Goal: Task Accomplishment & Management: Manage account settings

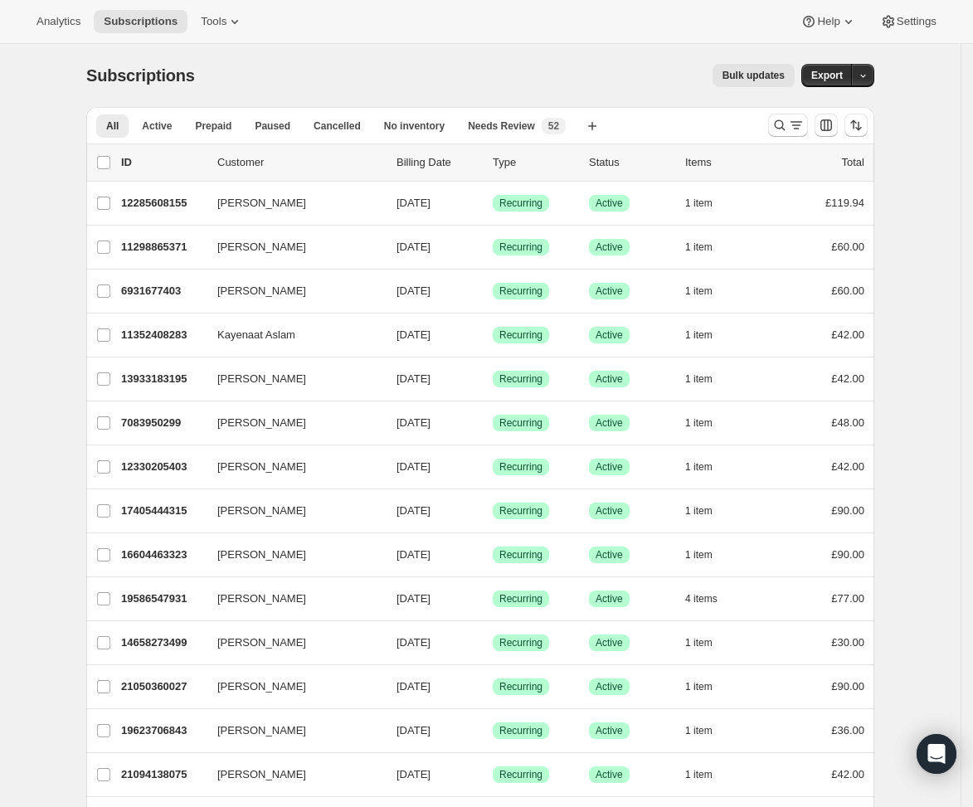
click at [783, 128] on icon "Search and filter results" at bounding box center [780, 125] width 17 height 17
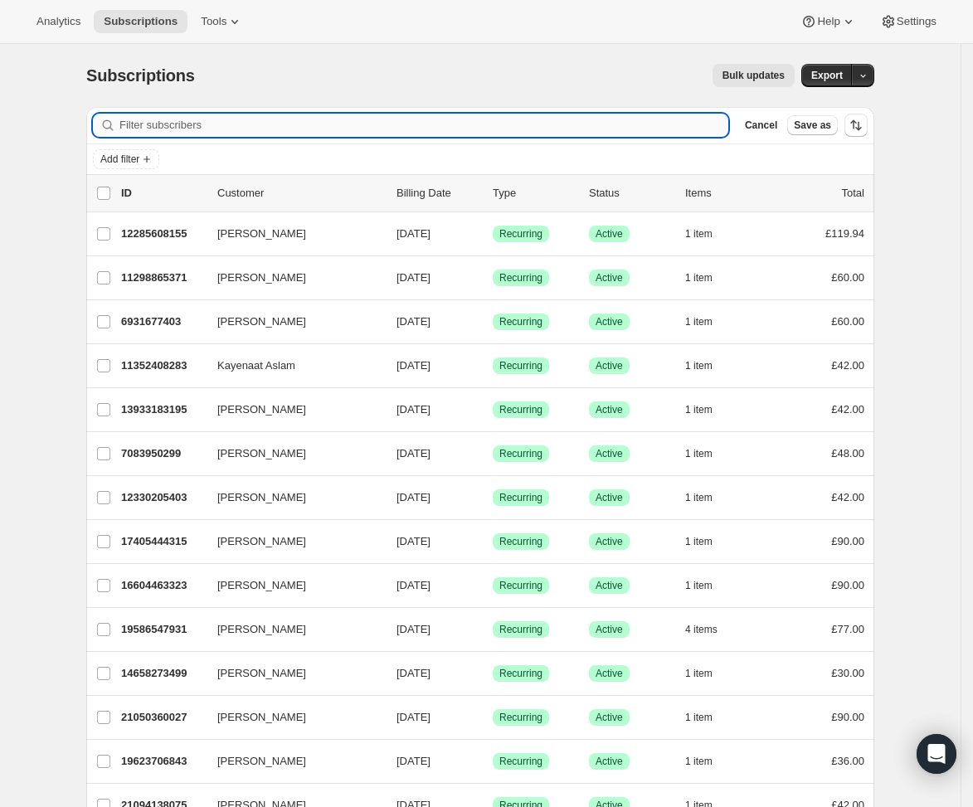
click at [222, 121] on input "Filter subscribers" at bounding box center [424, 125] width 609 height 23
paste input "grimmy18@hotmail.co.uk"
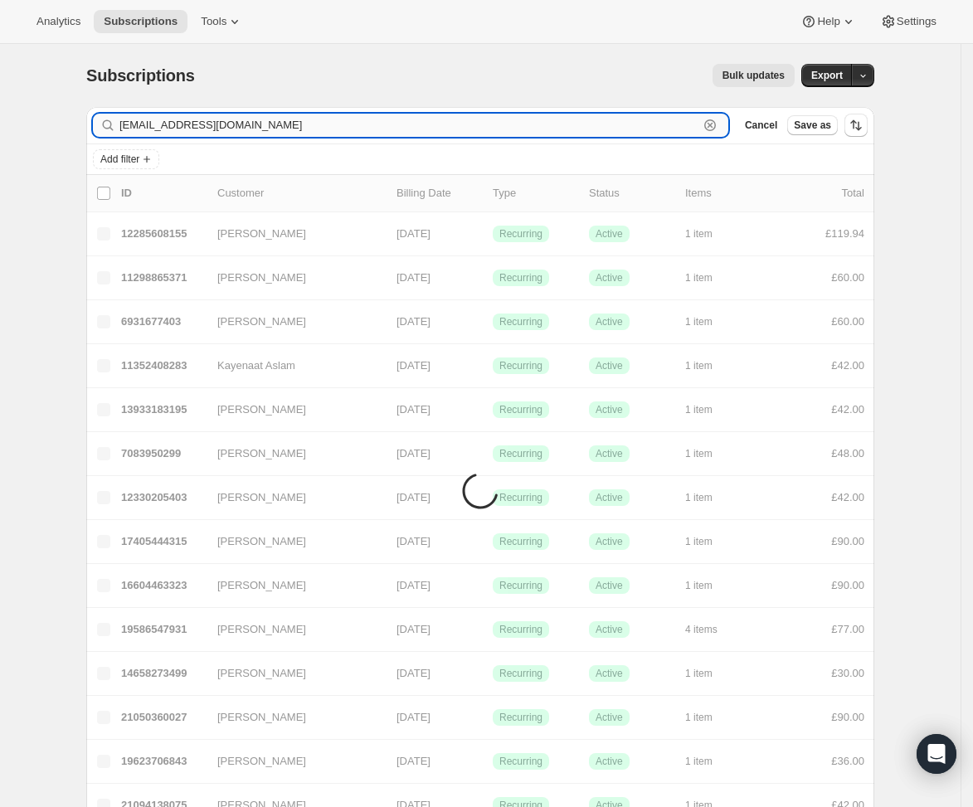
type input "grimmy18@hotmail.co.uk"
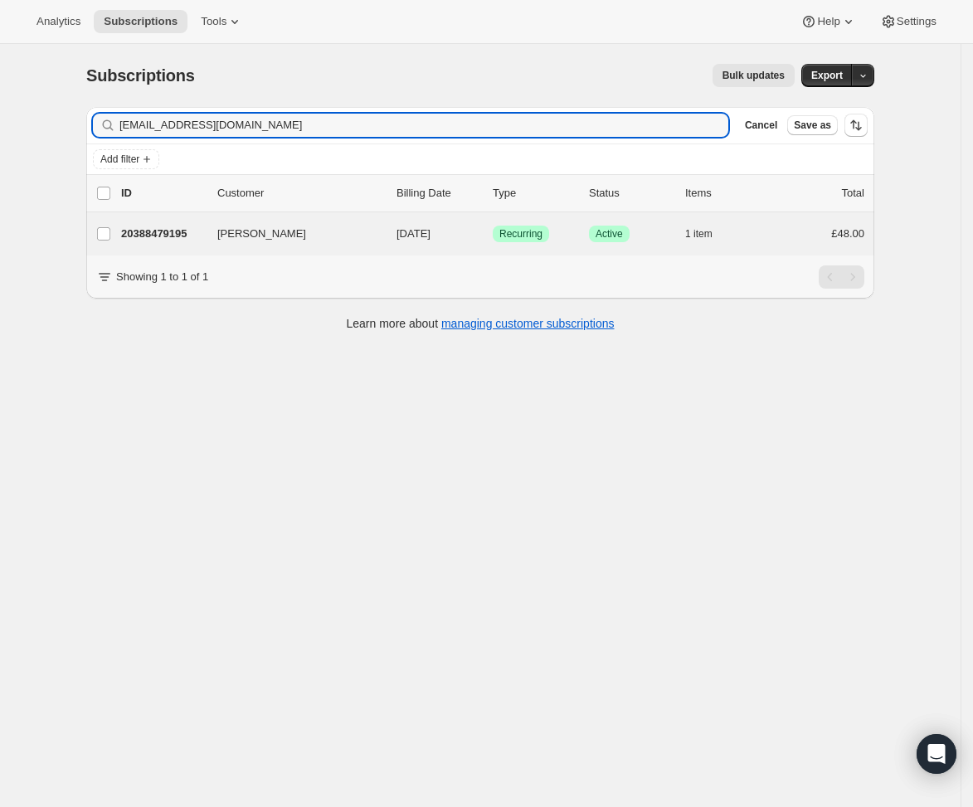
click at [479, 248] on div "Alex Grimwood 20388479195 Alex Grimwood 09/17/2025 Success Recurring Success Ac…" at bounding box center [480, 233] width 788 height 43
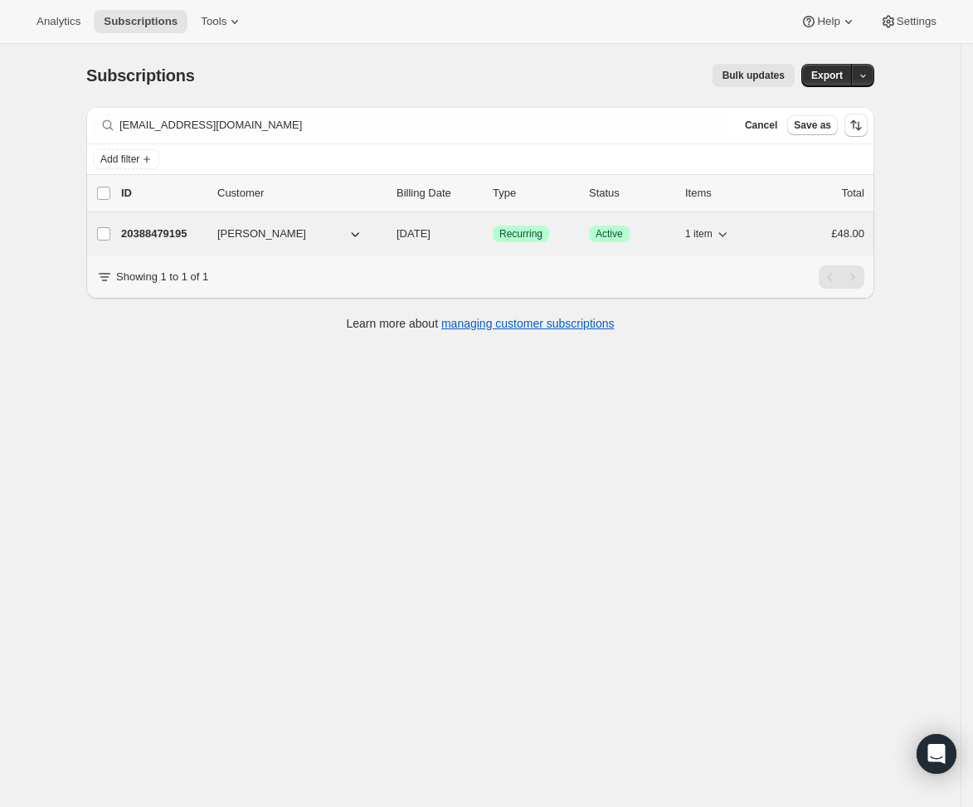
click at [382, 225] on div "20388479195 Alex Grimwood 09/17/2025 Success Recurring Success Active 1 item £4…" at bounding box center [493, 233] width 744 height 23
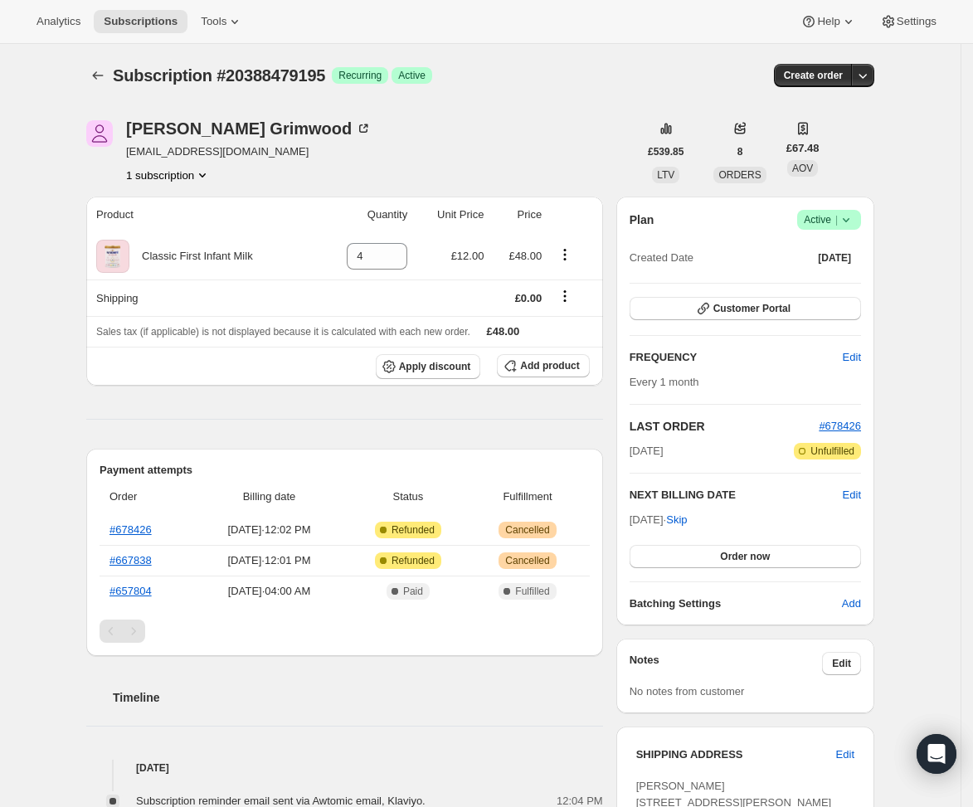
click at [527, 155] on div "Alex Grimwood grimmy18@hotmail.co.uk 1 subscription" at bounding box center [362, 151] width 552 height 63
click at [861, 218] on span "Success Active |" at bounding box center [830, 220] width 64 height 20
click at [841, 287] on span "Cancel subscription" at bounding box center [831, 281] width 94 height 17
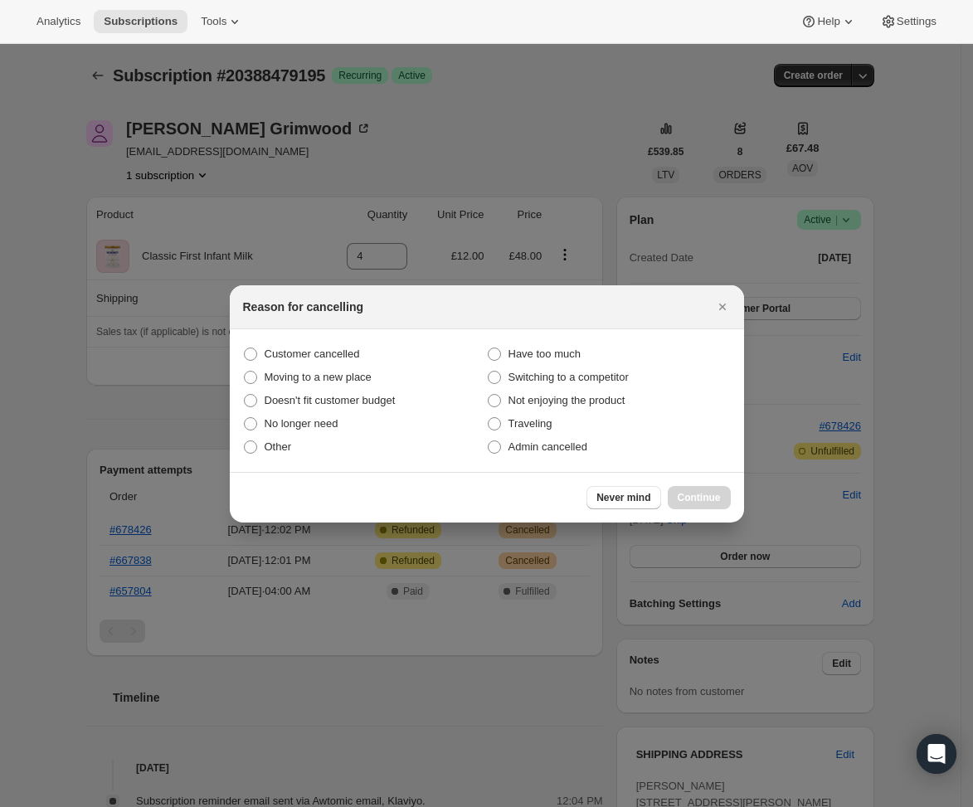
click at [283, 451] on span "Other" at bounding box center [278, 447] width 27 height 12
click at [245, 441] on input "Other" at bounding box center [244, 441] width 1 height 1
radio input "true"
click at [689, 493] on span "Continue" at bounding box center [699, 497] width 43 height 13
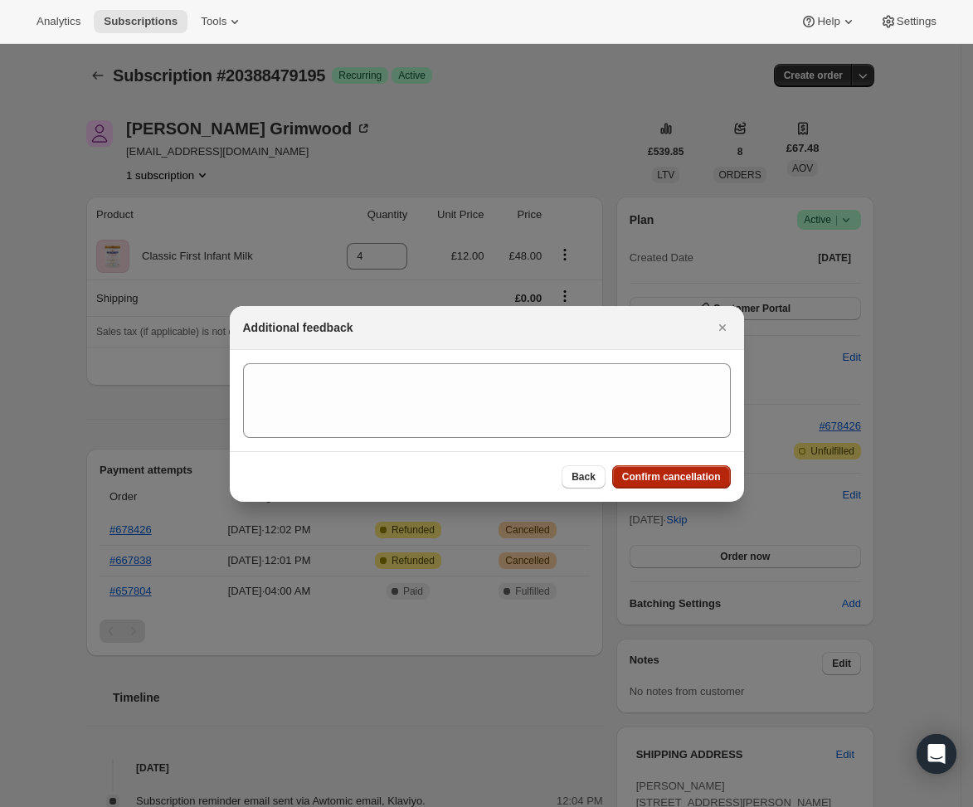
click at [678, 485] on button "Confirm cancellation" at bounding box center [671, 477] width 119 height 23
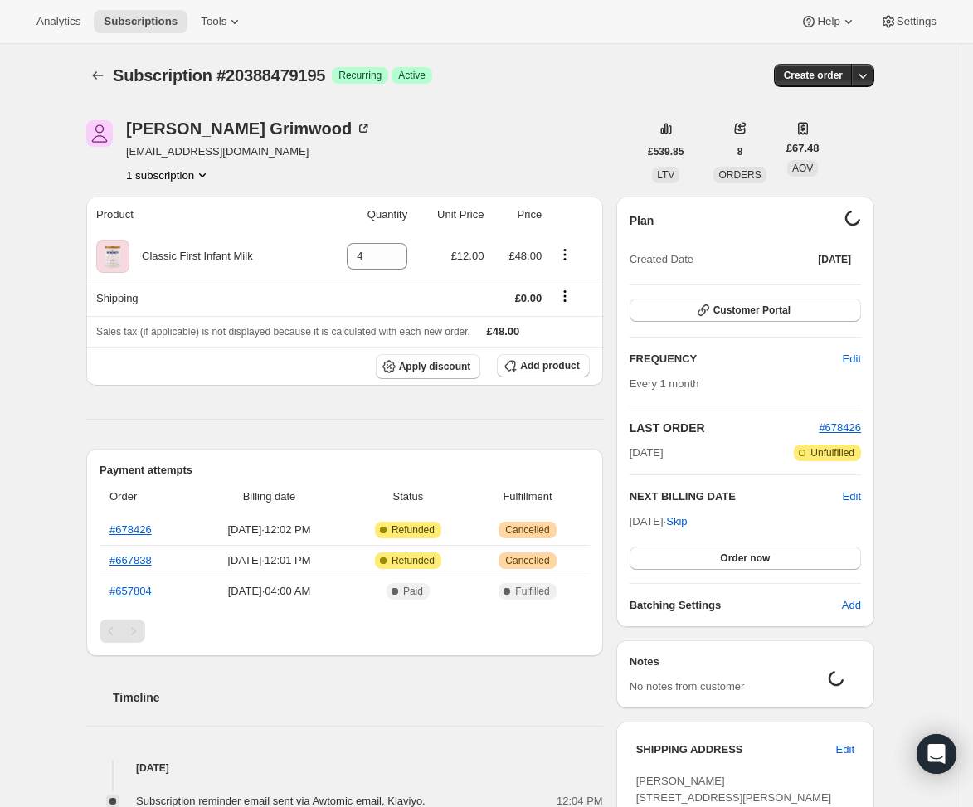
click at [194, 181] on button "1 subscription" at bounding box center [168, 175] width 85 height 17
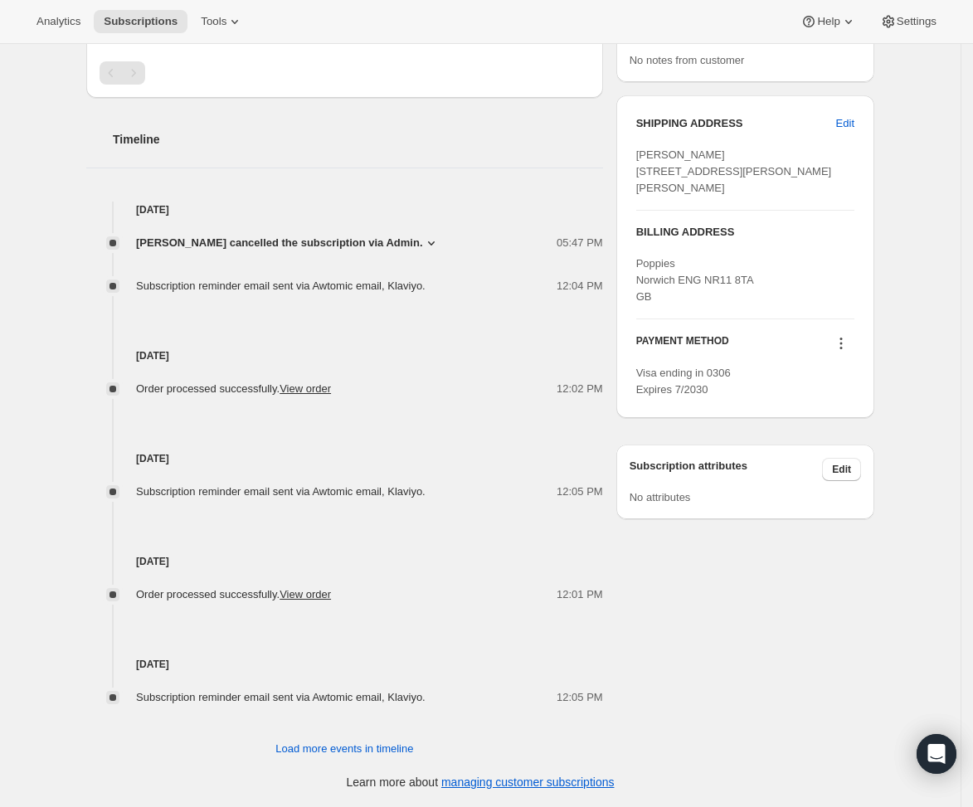
scroll to position [150, 0]
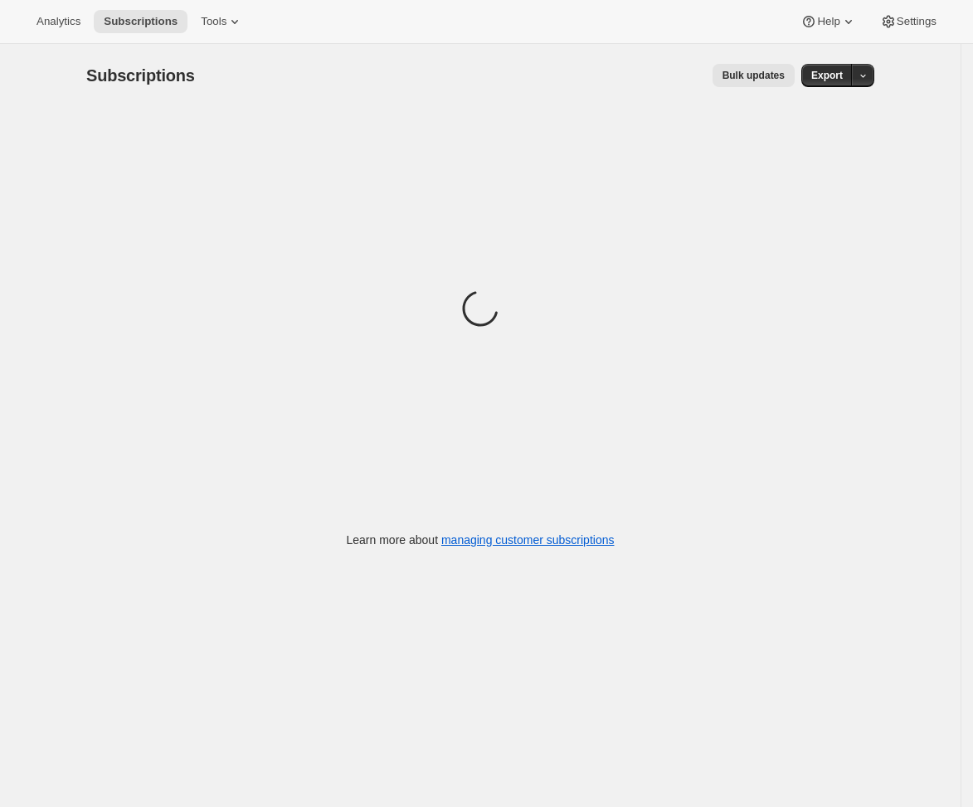
scroll to position [44, 0]
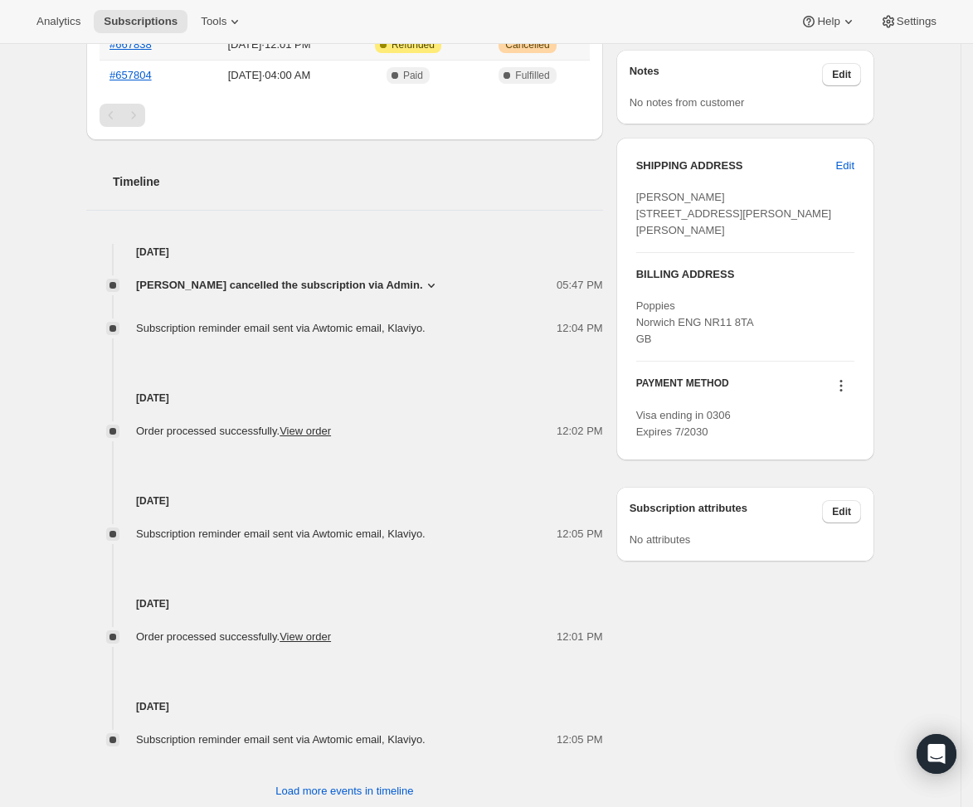
scroll to position [561, 0]
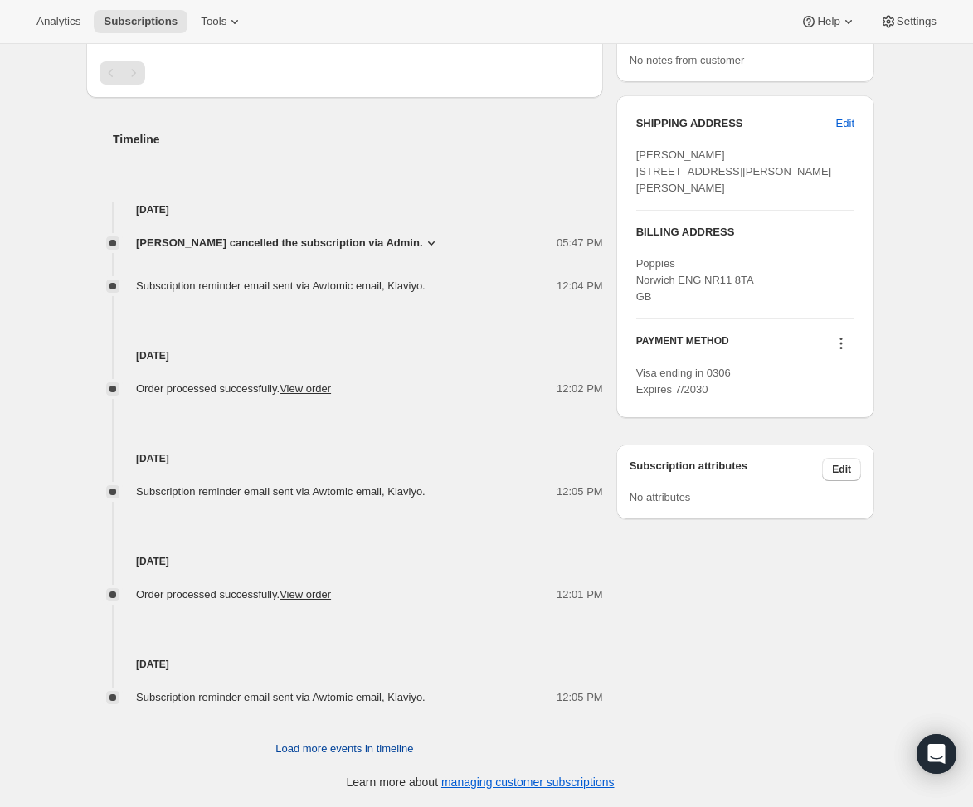
click at [352, 749] on span "Load more events in timeline" at bounding box center [345, 749] width 138 height 17
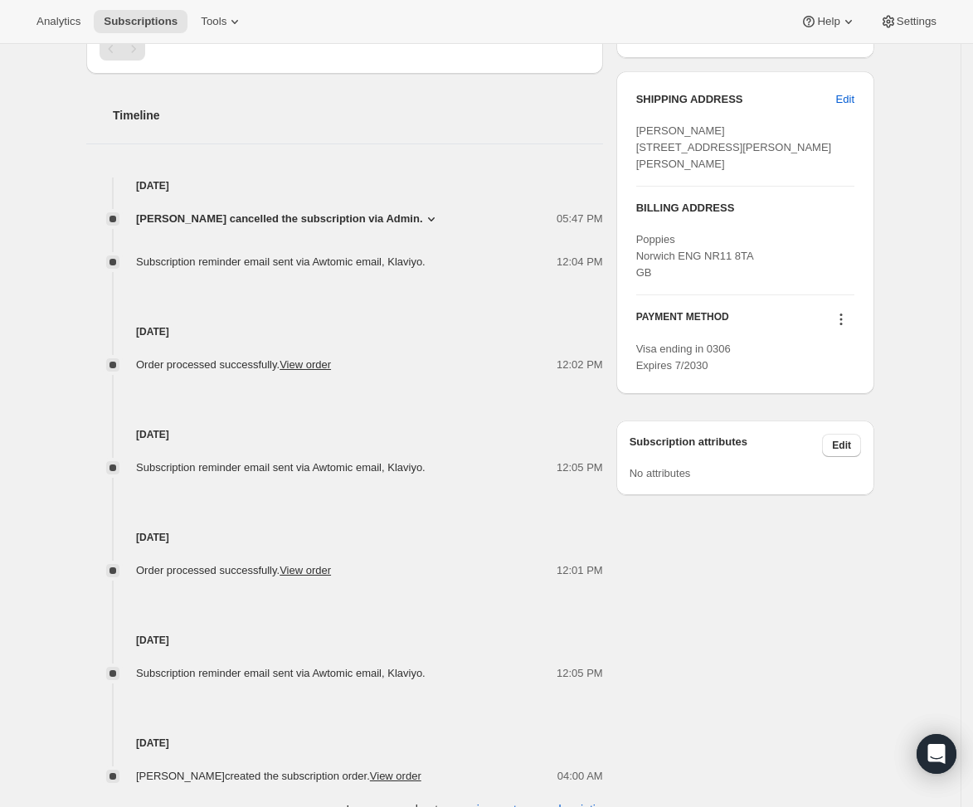
scroll to position [612, 0]
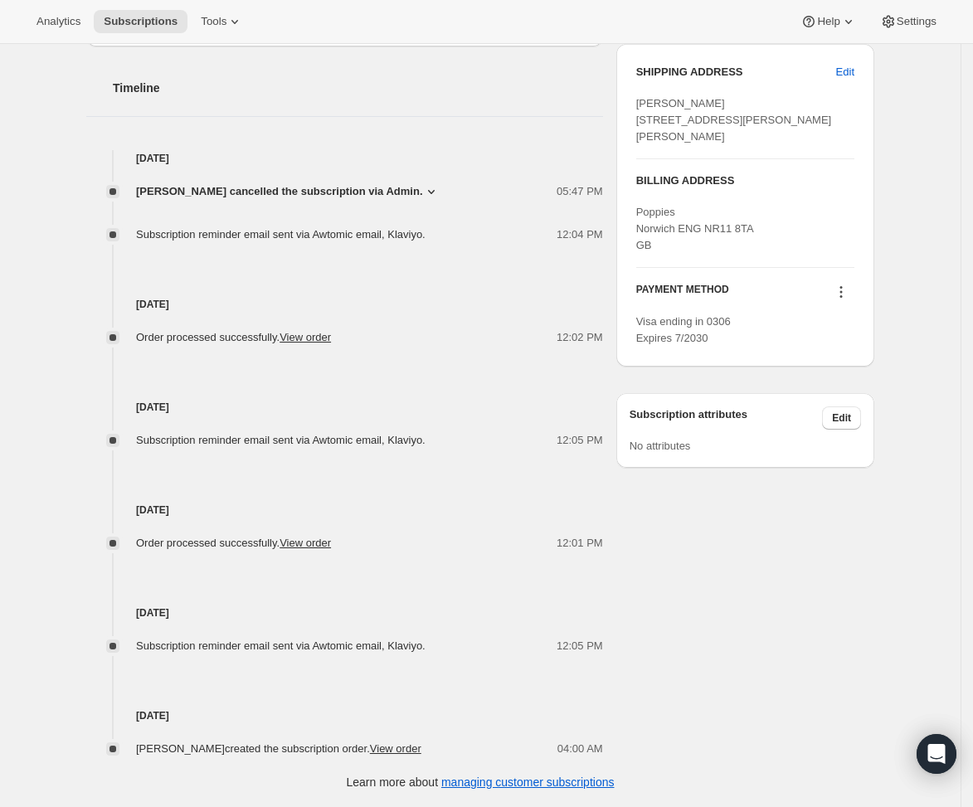
drag, startPoint x: 156, startPoint y: 340, endPoint x: 564, endPoint y: 344, distance: 408.3
click at [564, 344] on div "Order processed successfully. View order 12:02 PM" at bounding box center [344, 337] width 517 height 17
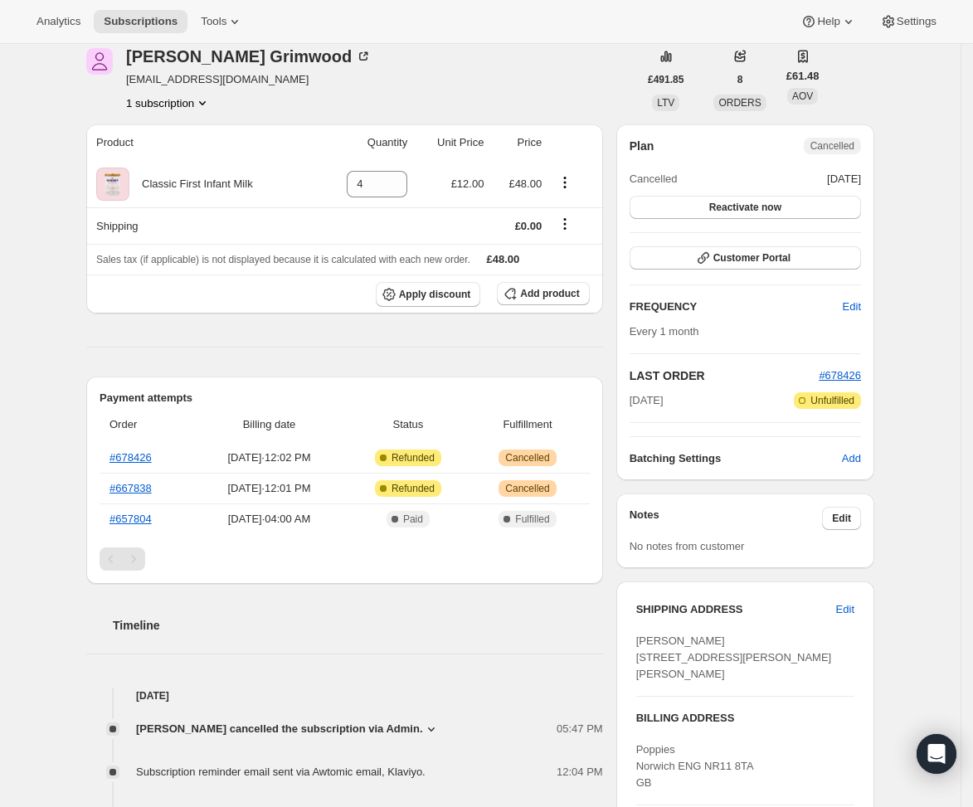
scroll to position [69, 0]
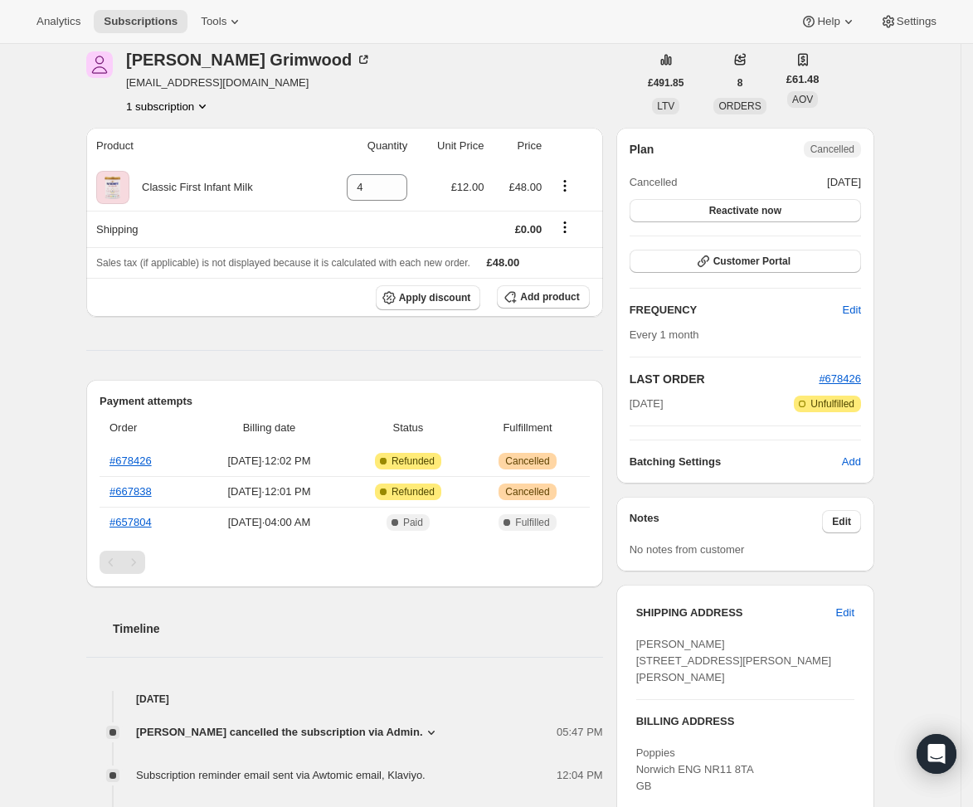
click at [270, 80] on div "Alex Grimwood grimmy18@hotmail.co.uk 1 subscription" at bounding box center [362, 82] width 552 height 63
drag, startPoint x: 270, startPoint y: 81, endPoint x: 125, endPoint y: 81, distance: 144.4
click at [125, 81] on div "Alex Grimwood grimmy18@hotmail.co.uk 1 subscription" at bounding box center [362, 82] width 552 height 63
copy span "grimmy18@hotmail.co.uk"
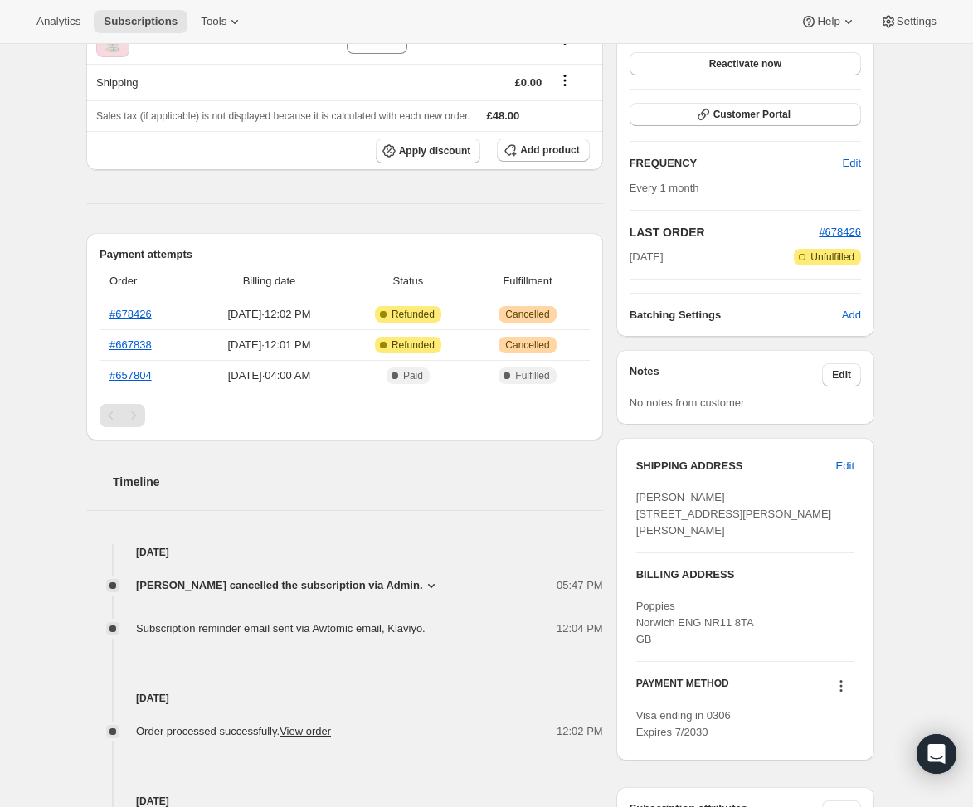
scroll to position [423, 0]
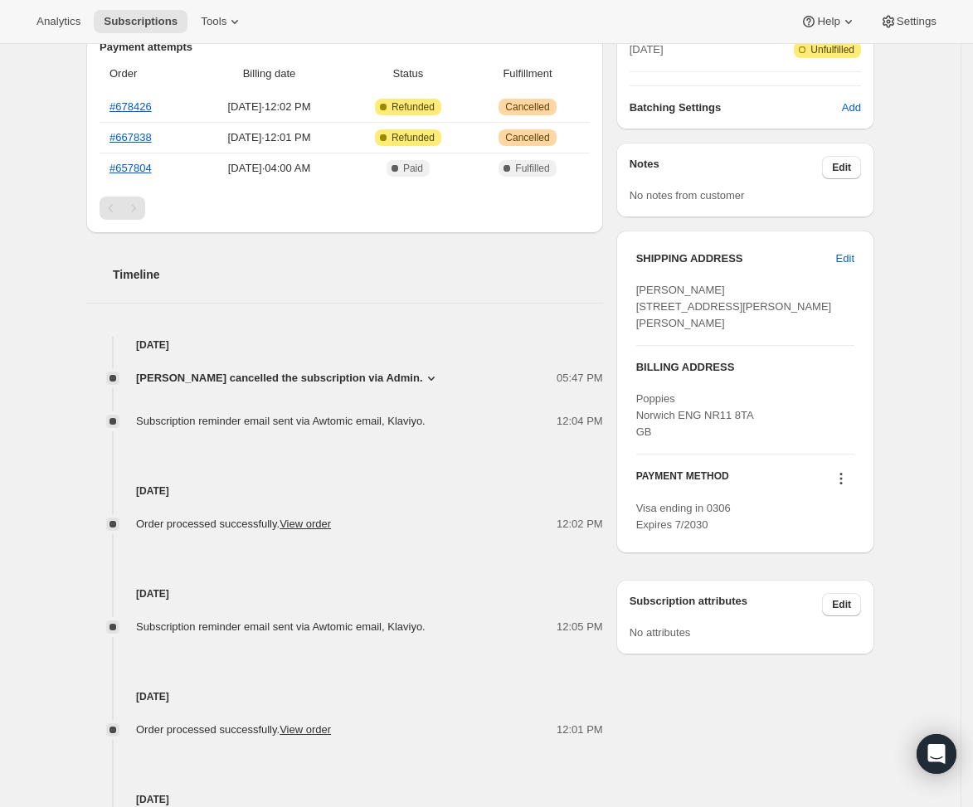
click at [417, 427] on span "Subscription reminder email sent via Awtomic email, Klaviyo." at bounding box center [281, 421] width 290 height 12
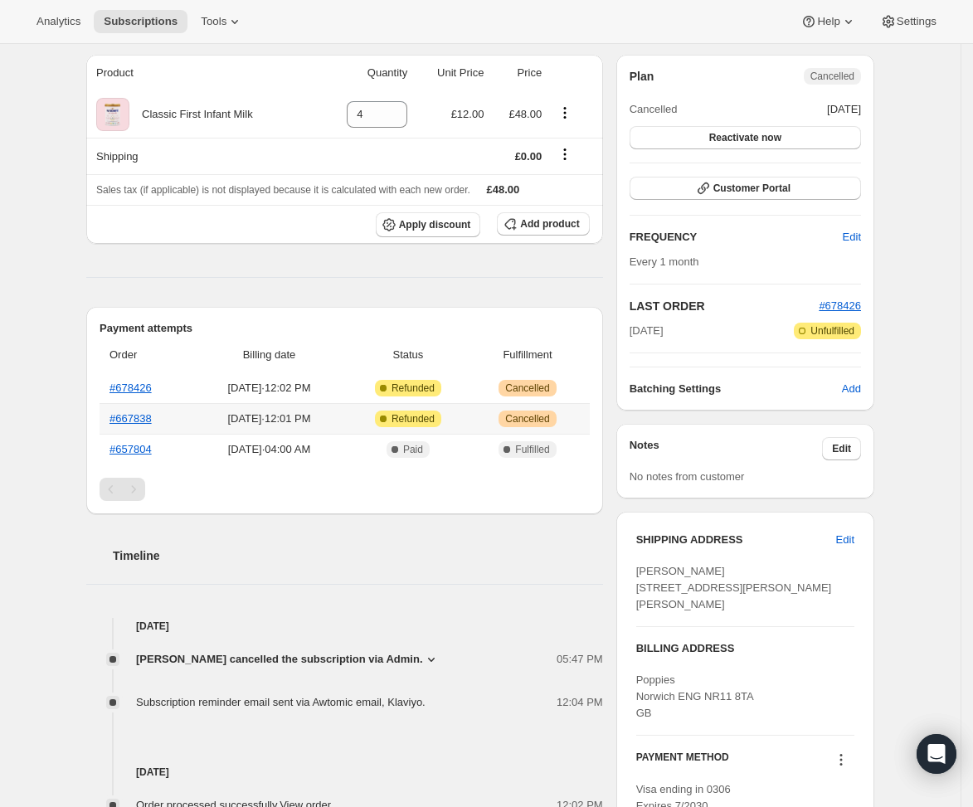
scroll to position [139, 0]
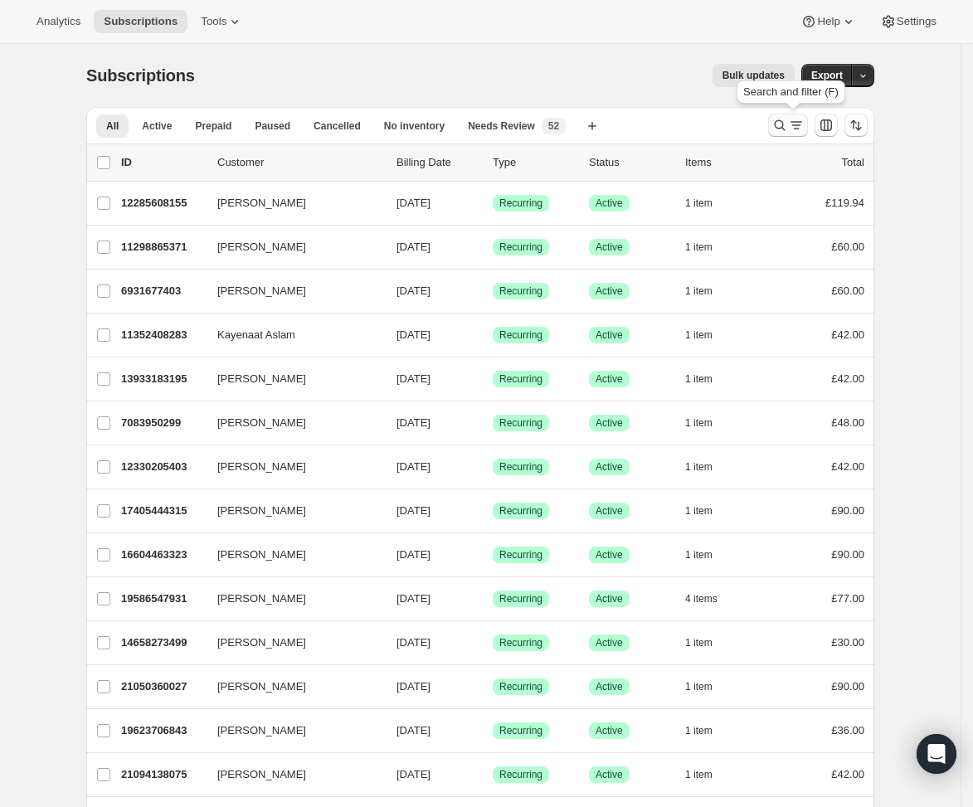
click at [786, 128] on icon "Search and filter results" at bounding box center [780, 125] width 17 height 17
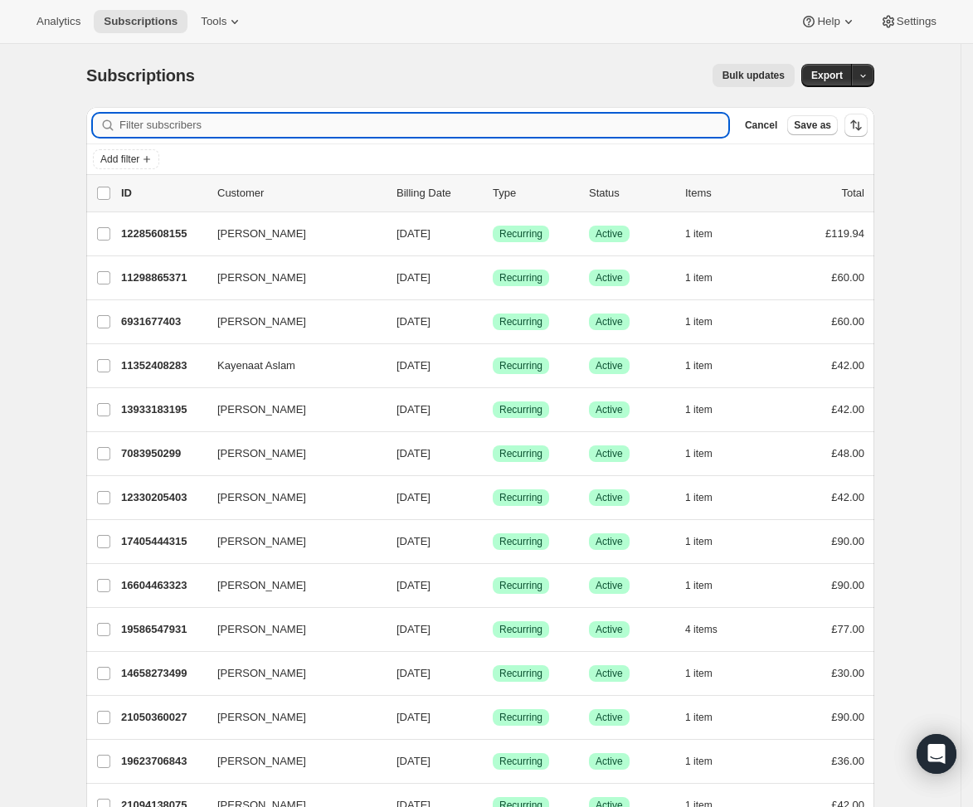
click at [244, 132] on input "Filter subscribers" at bounding box center [424, 125] width 609 height 23
click at [189, 123] on input "1721" at bounding box center [409, 125] width 579 height 23
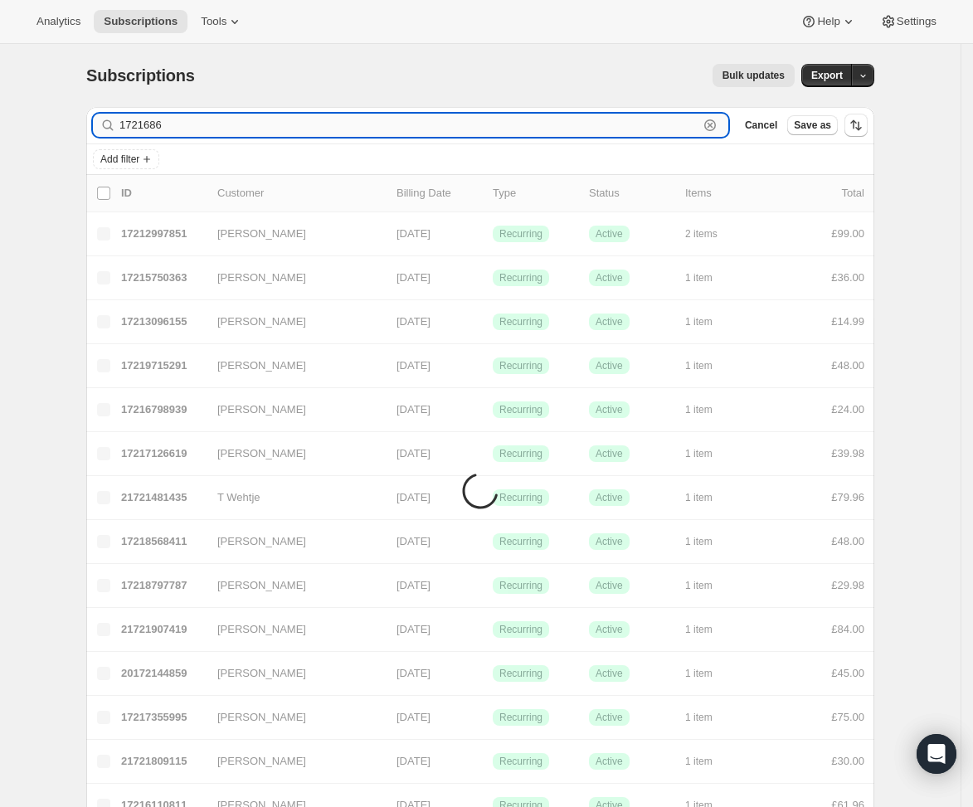
click at [241, 119] on input "1721686" at bounding box center [409, 125] width 579 height 23
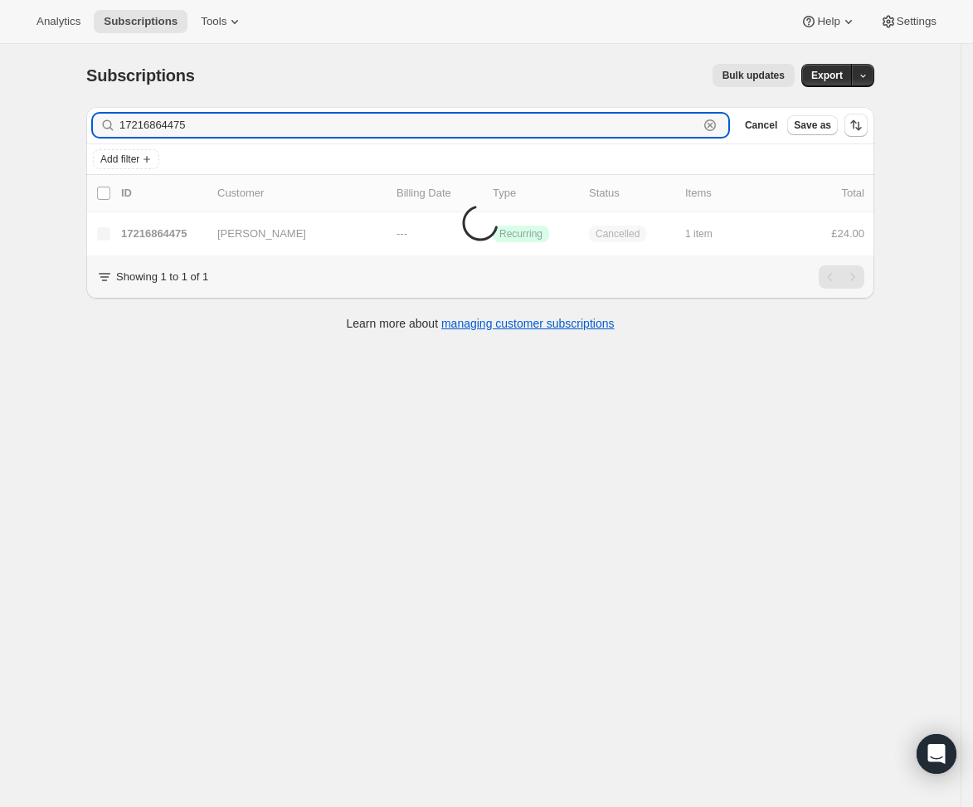
type input "17216864475"
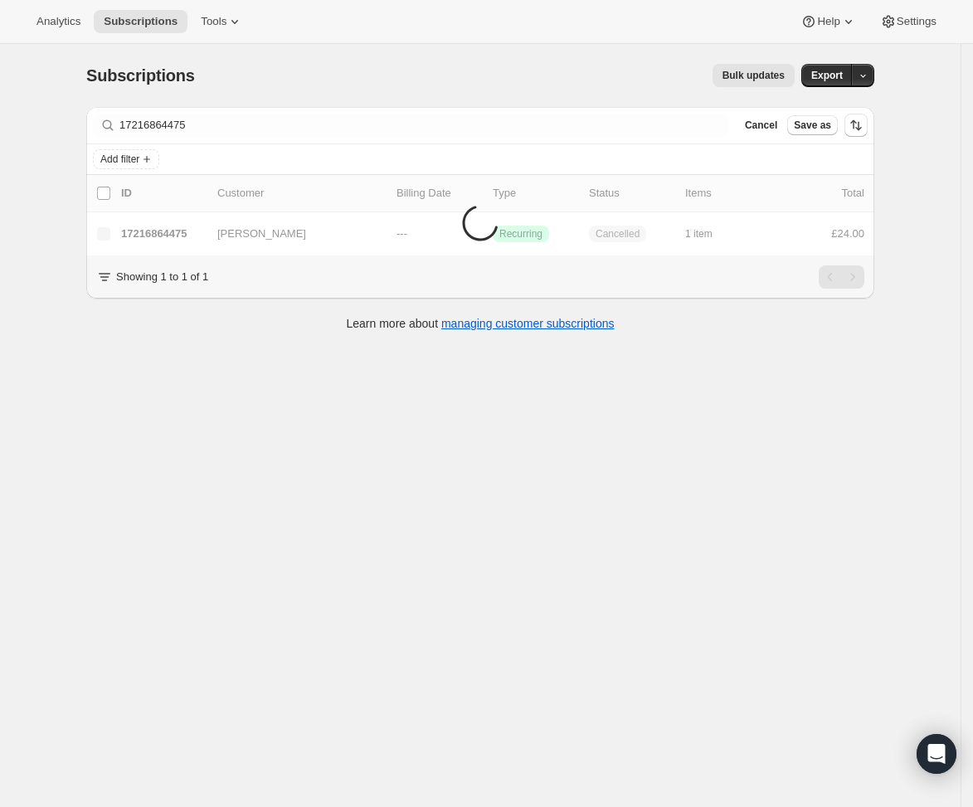
click at [490, 284] on div "Showing 1 to 1 of 1" at bounding box center [480, 277] width 768 height 23
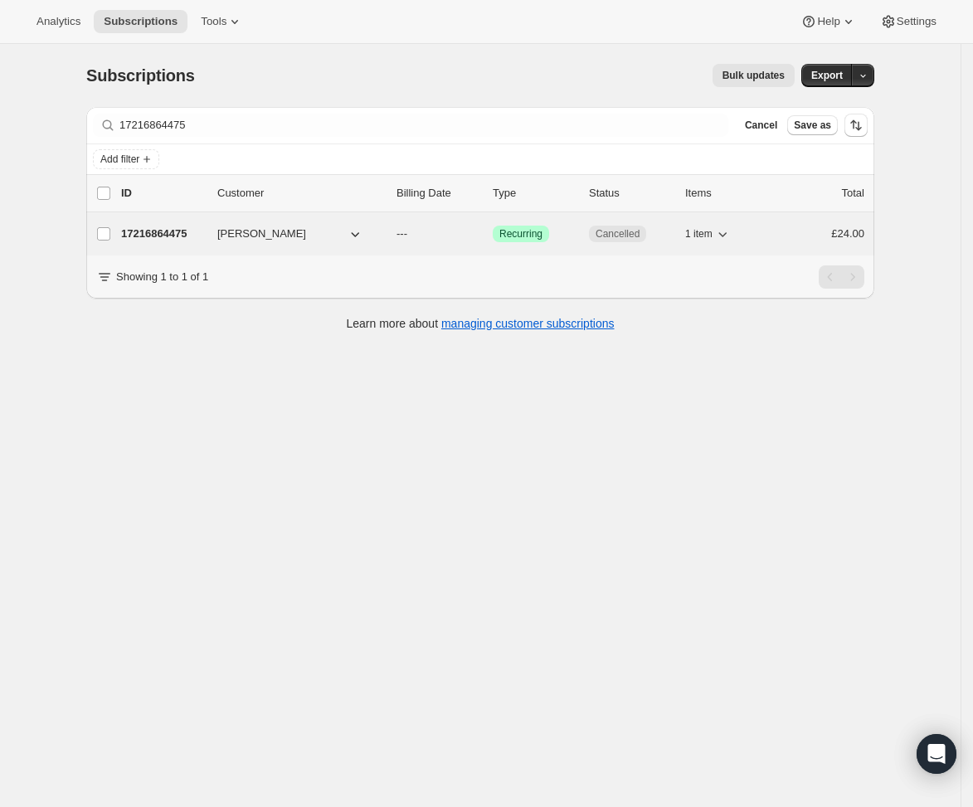
click at [510, 244] on div "17216864475 Alex Grimwood --- Success Recurring Cancelled 1 item £24.00" at bounding box center [493, 233] width 744 height 23
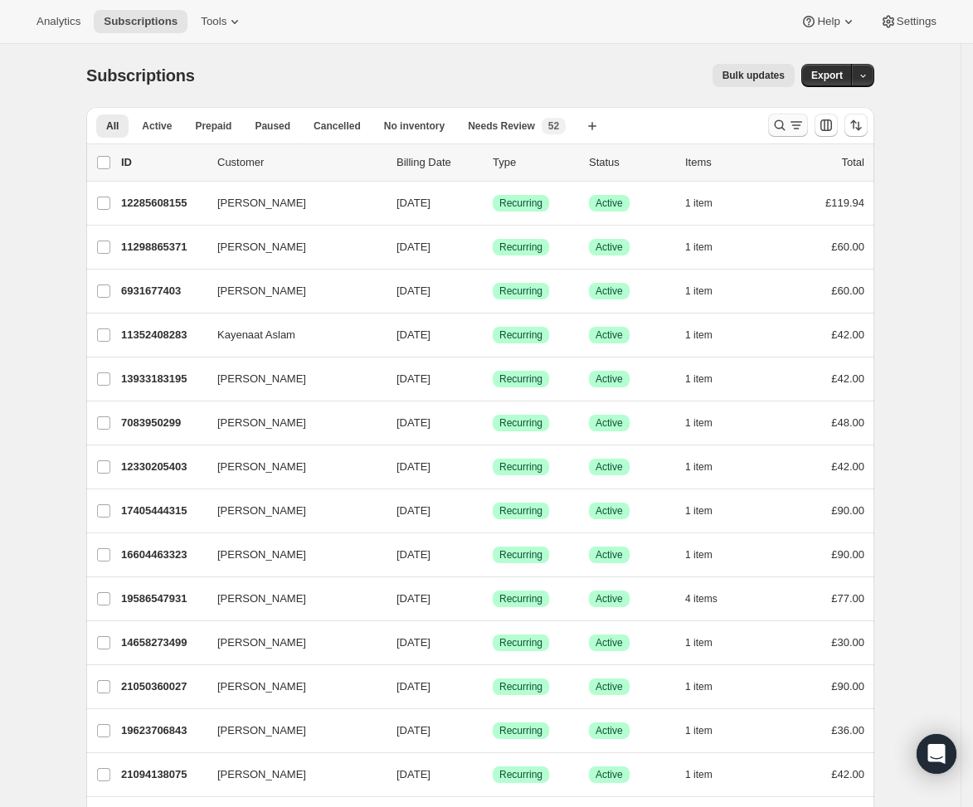
click at [798, 129] on icon "Search and filter results" at bounding box center [796, 125] width 17 height 17
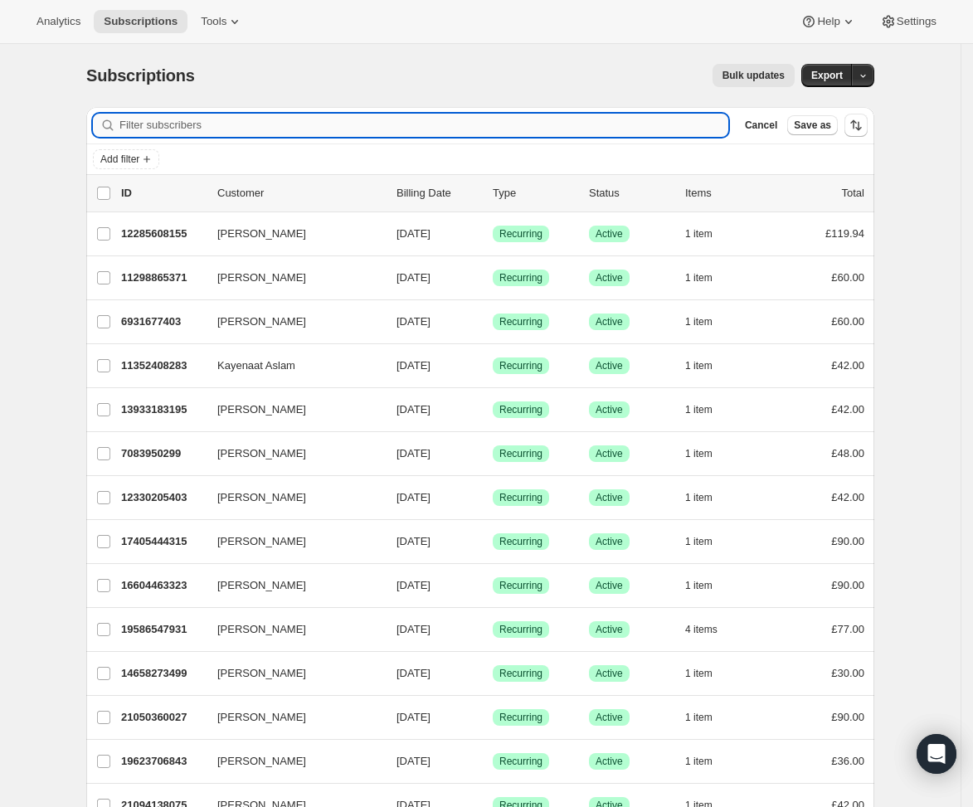
paste input "alexgrimwood@outlook.com"
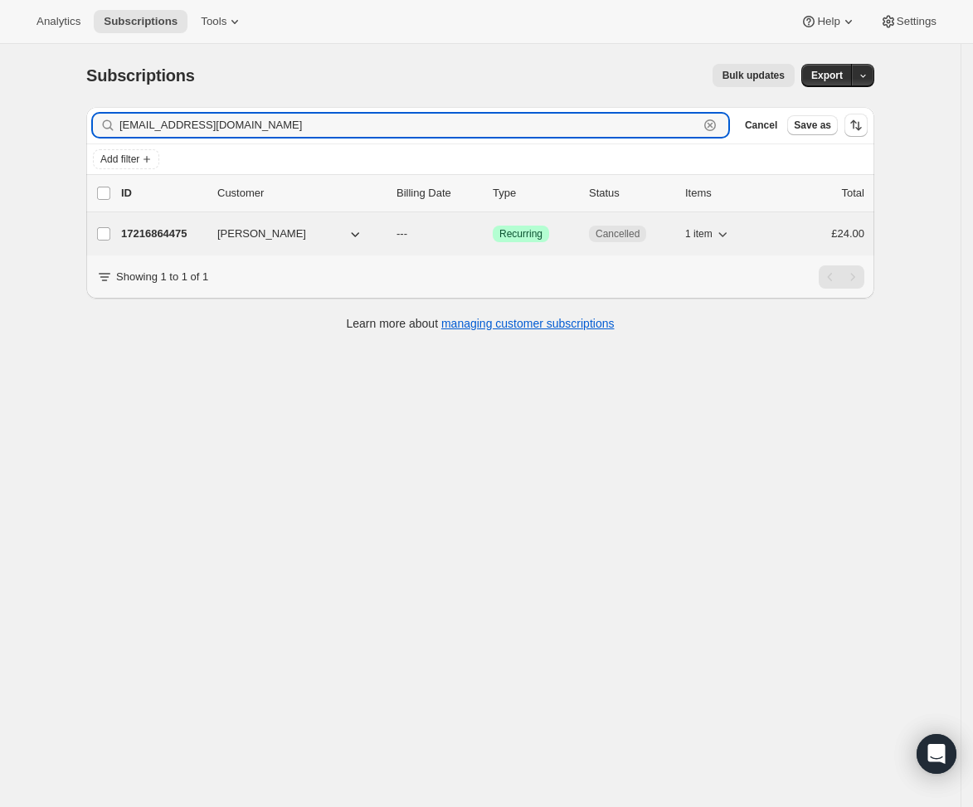
type input "alexgrimwood@outlook.com"
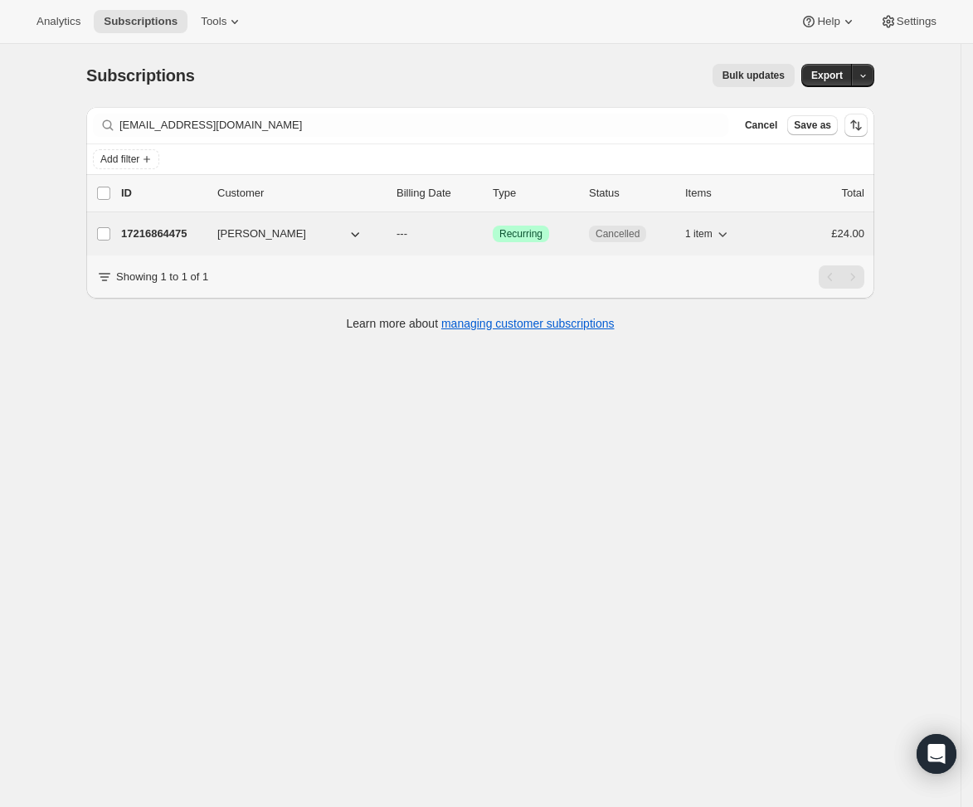
click at [285, 226] on span "Alex Grimwood" at bounding box center [261, 234] width 89 height 17
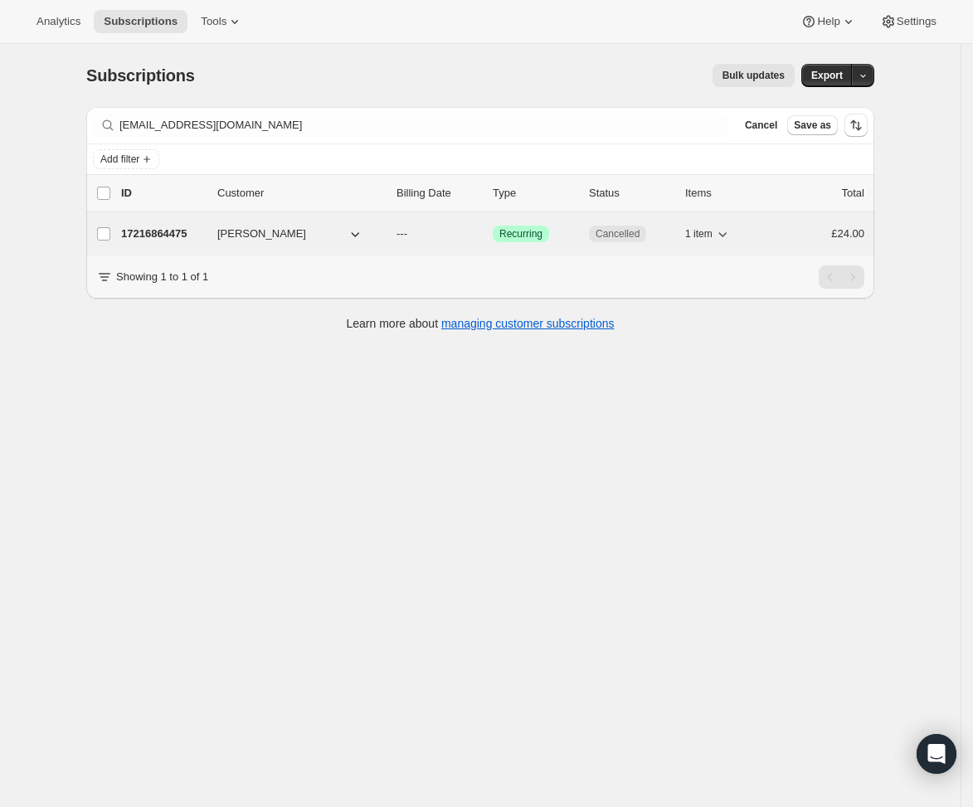
click at [285, 226] on span "Alex Grimwood" at bounding box center [261, 234] width 89 height 17
click at [253, 230] on span "Alex Grimwood" at bounding box center [261, 234] width 89 height 17
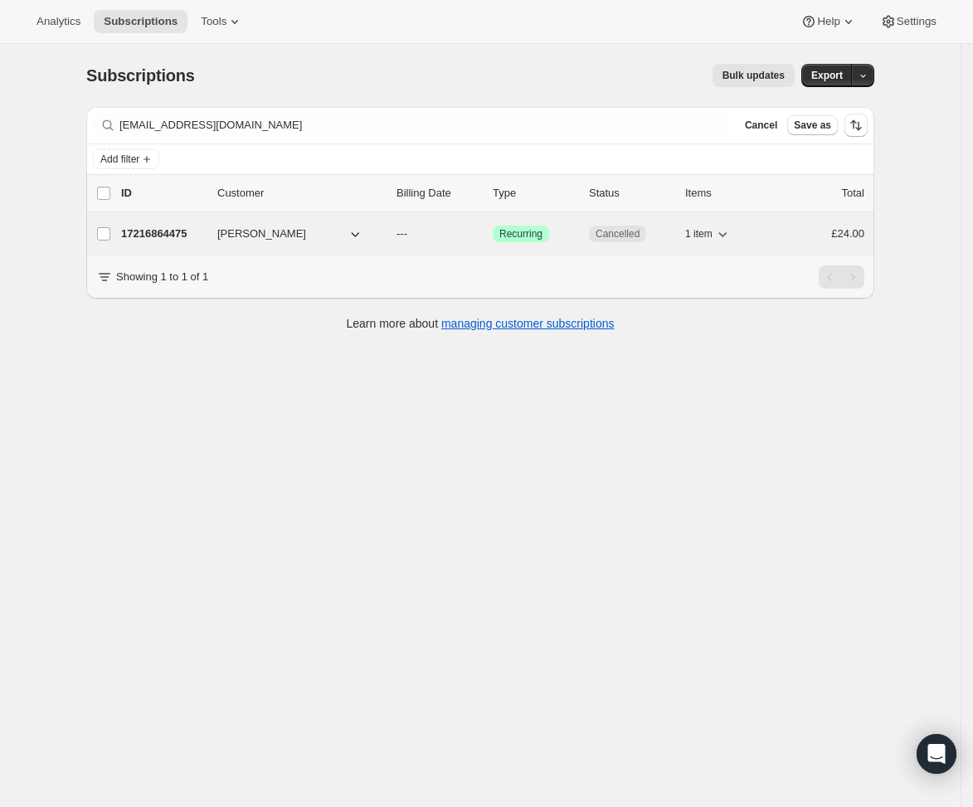
click at [672, 240] on p "Cancelled" at bounding box center [630, 234] width 83 height 17
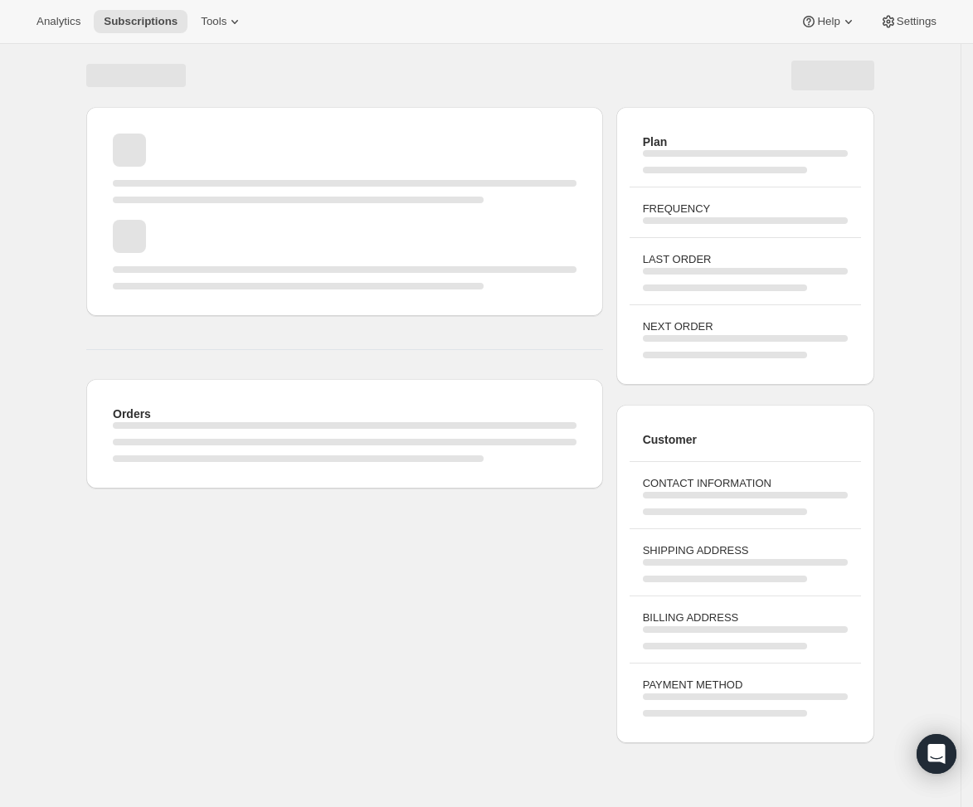
click at [625, 239] on div "Plan FREQUENCY LAST ORDER NEXT ORDER" at bounding box center [746, 246] width 258 height 278
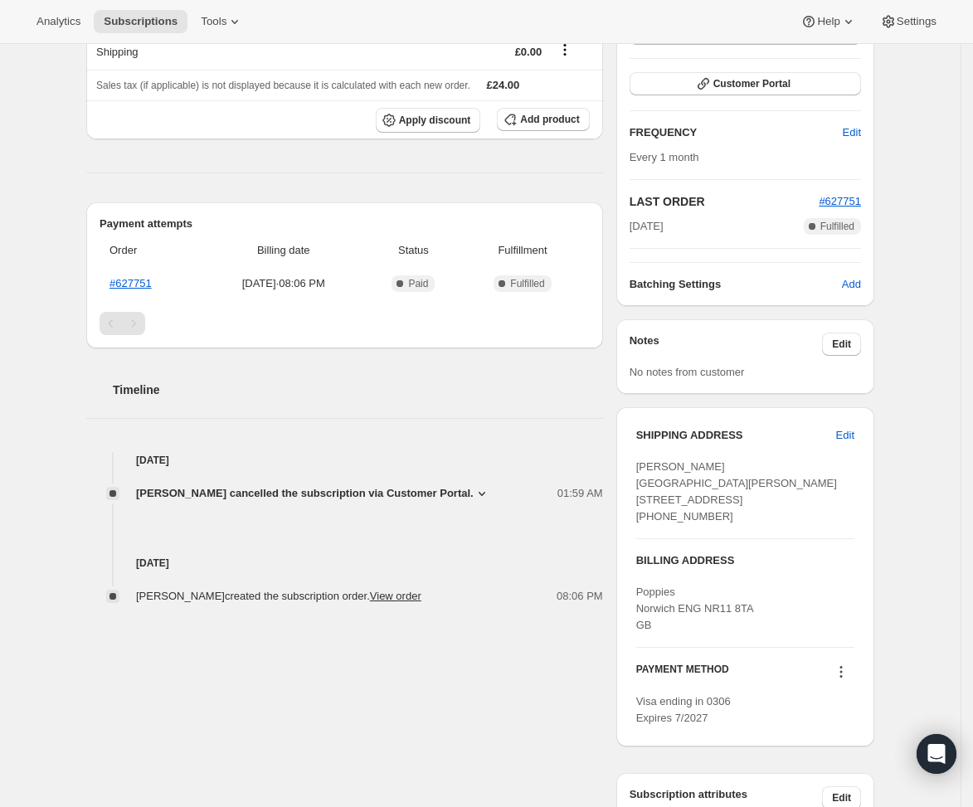
scroll to position [218, 0]
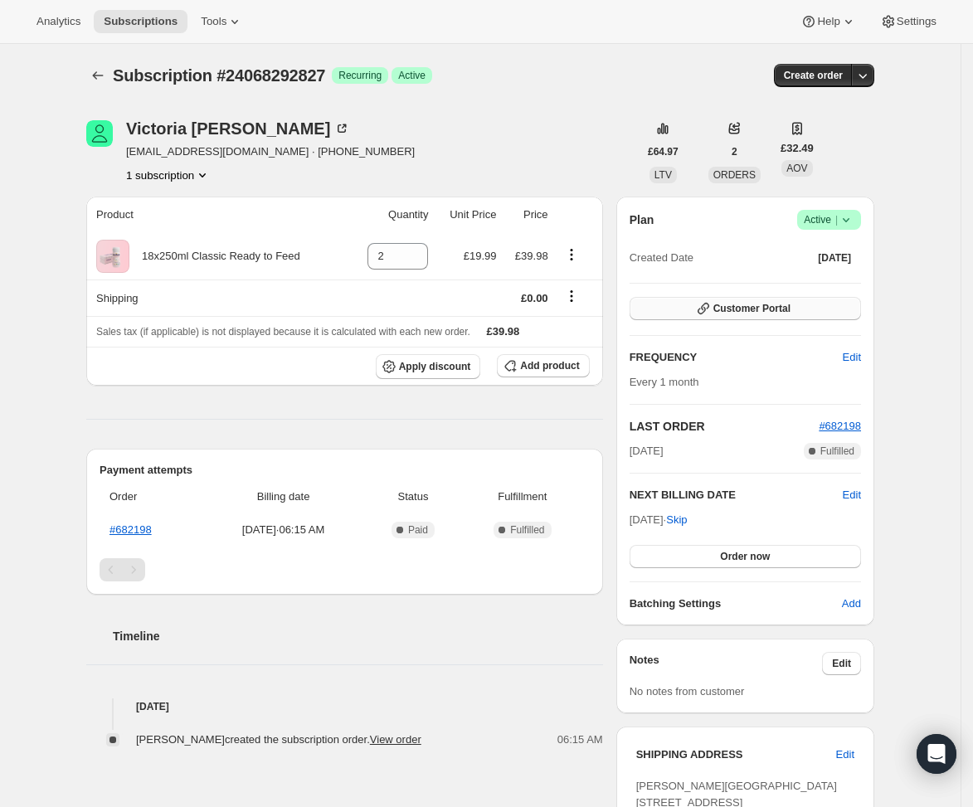
click at [776, 303] on span "Customer Portal" at bounding box center [752, 308] width 77 height 13
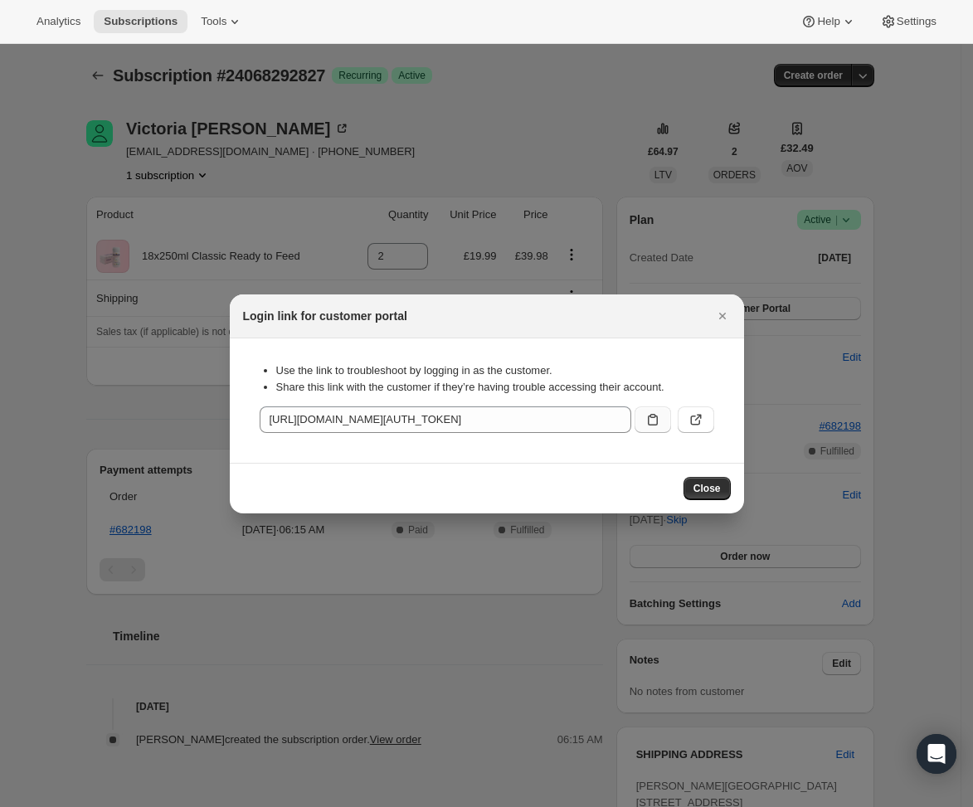
click at [657, 420] on icon ":rbt:" at bounding box center [653, 420] width 10 height 12
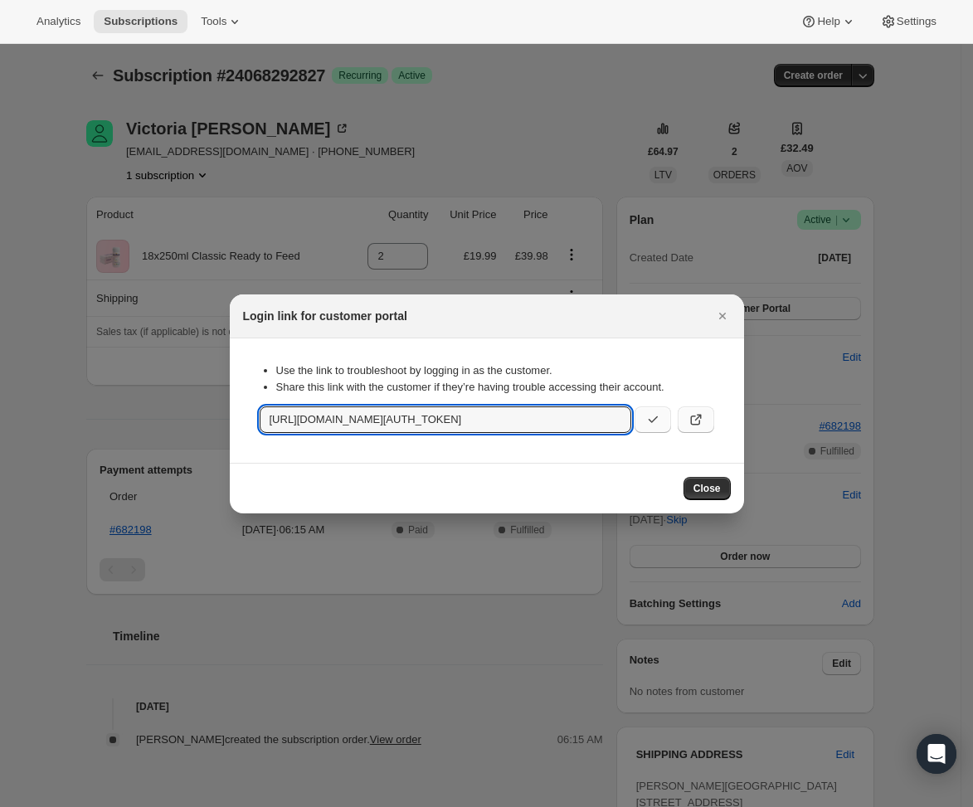
click at [700, 422] on icon ":rbt:" at bounding box center [696, 420] width 17 height 17
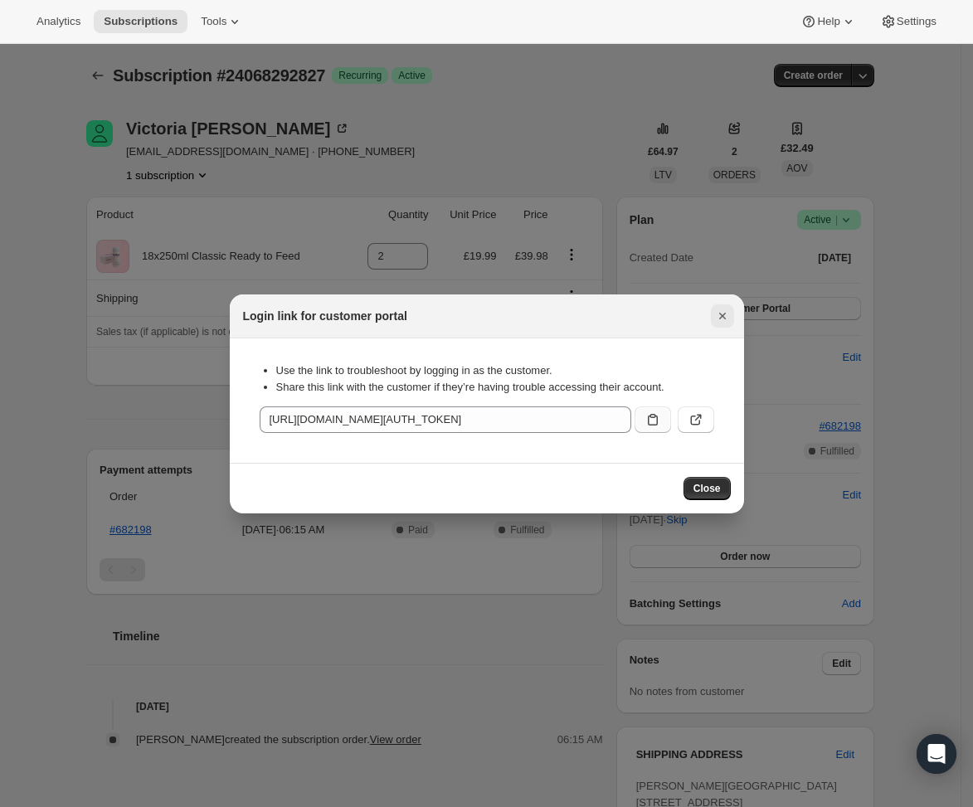
click at [729, 316] on icon "Close" at bounding box center [723, 316] width 17 height 17
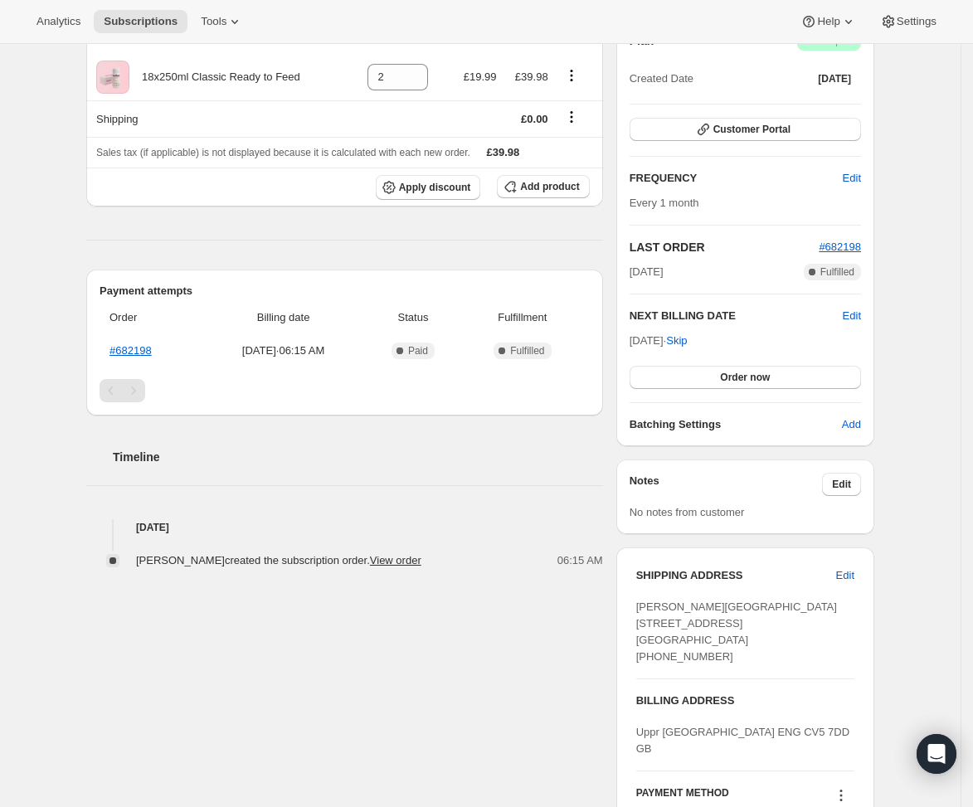
scroll to position [398, 0]
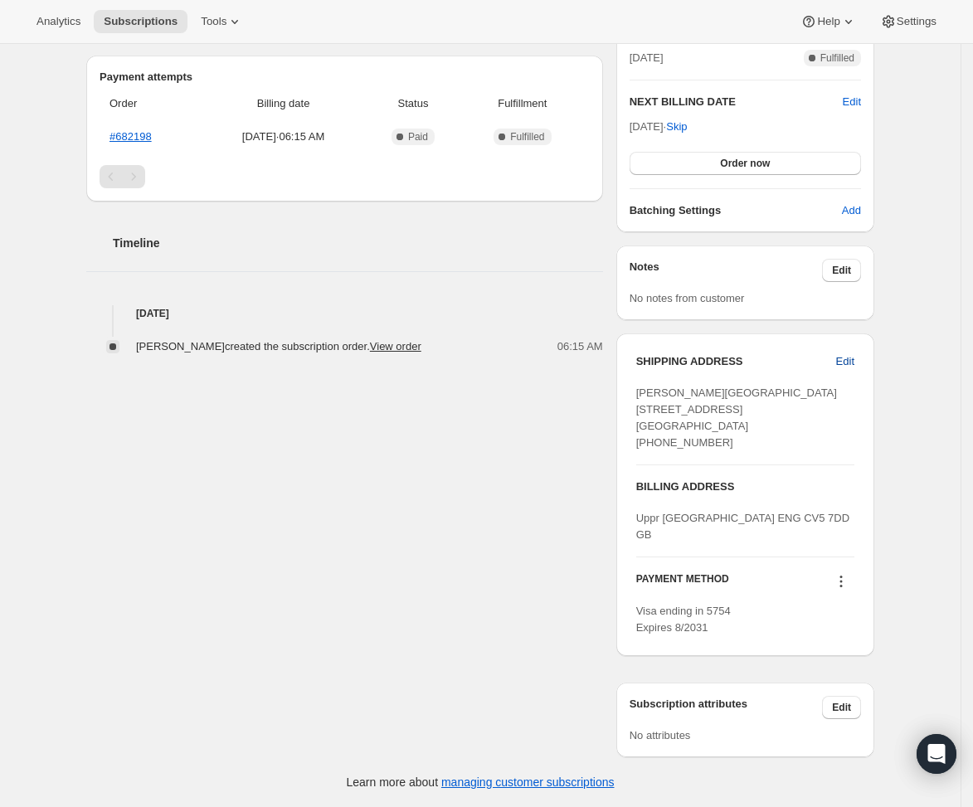
click at [849, 354] on span "Edit" at bounding box center [846, 362] width 18 height 17
select select "[GEOGRAPHIC_DATA]"
select select "ENG"
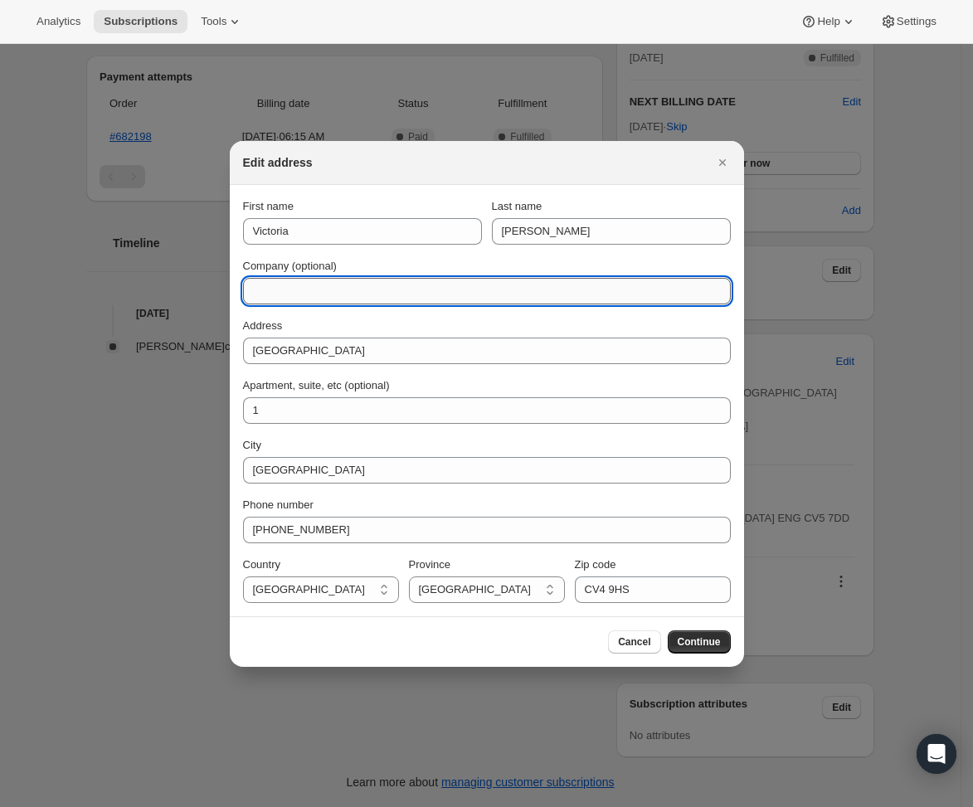
click at [372, 290] on input "Company (optional)" at bounding box center [487, 291] width 488 height 27
paste input "[STREET_ADDRESS]"
drag, startPoint x: 253, startPoint y: 291, endPoint x: 391, endPoint y: 299, distance: 138.0
click at [391, 299] on input "[STREET_ADDRESS]" at bounding box center [487, 291] width 488 height 27
type input "[STREET_ADDRESS]"
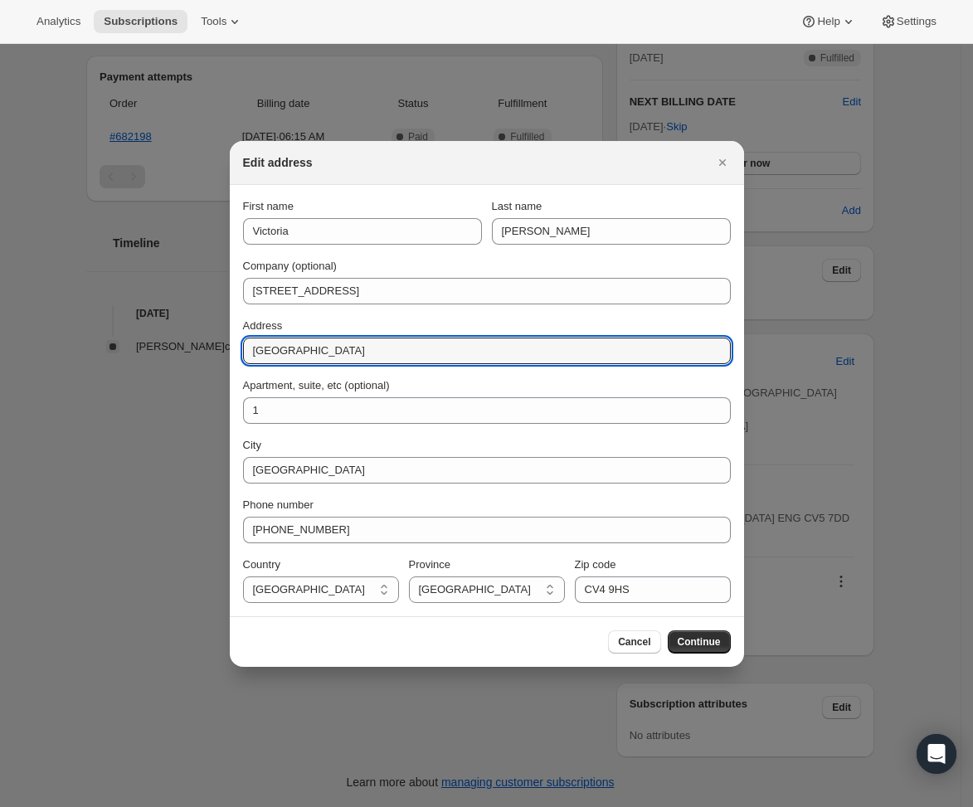
drag, startPoint x: 359, startPoint y: 349, endPoint x: 207, endPoint y: 342, distance: 152.1
click at [207, 807] on div "Edit address First name [PERSON_NAME] Last name [PERSON_NAME] Company (optional…" at bounding box center [486, 807] width 973 height 0
paste input "[STREET_ADDRESS],"
type input "[STREET_ADDRESS]"
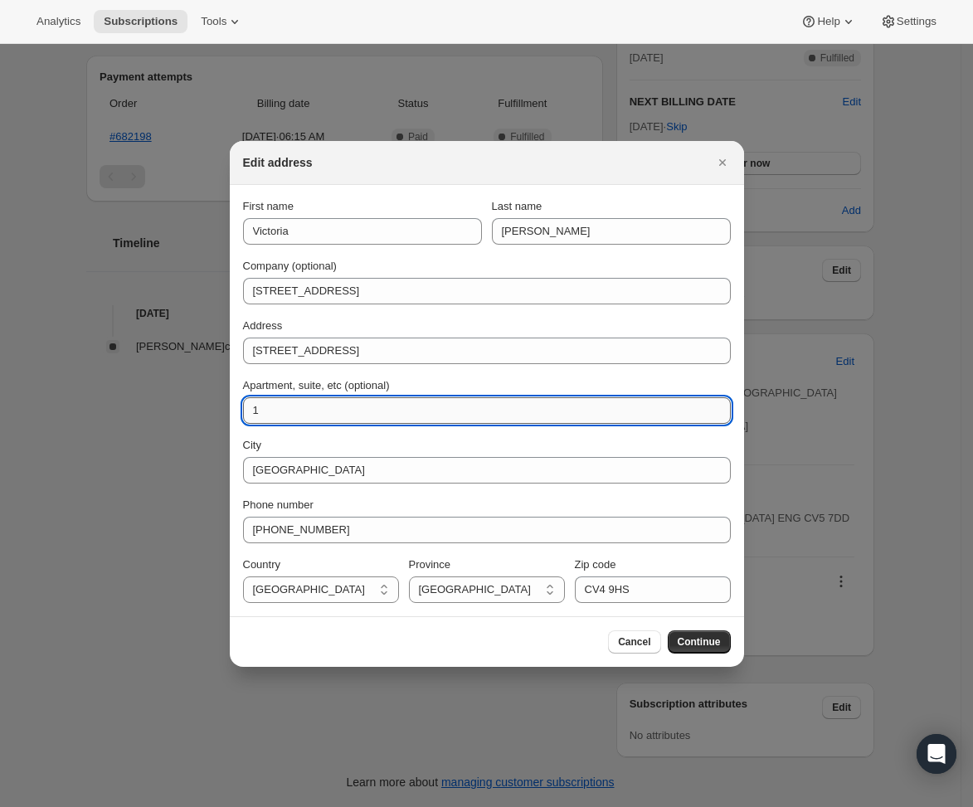
click at [410, 418] on input "1" at bounding box center [487, 411] width 488 height 27
drag, startPoint x: 417, startPoint y: 383, endPoint x: 401, endPoint y: 407, distance: 28.8
click at [414, 389] on div "Apartment, suite, etc (optional)" at bounding box center [487, 386] width 488 height 17
click at [401, 407] on input "1" at bounding box center [487, 411] width 488 height 27
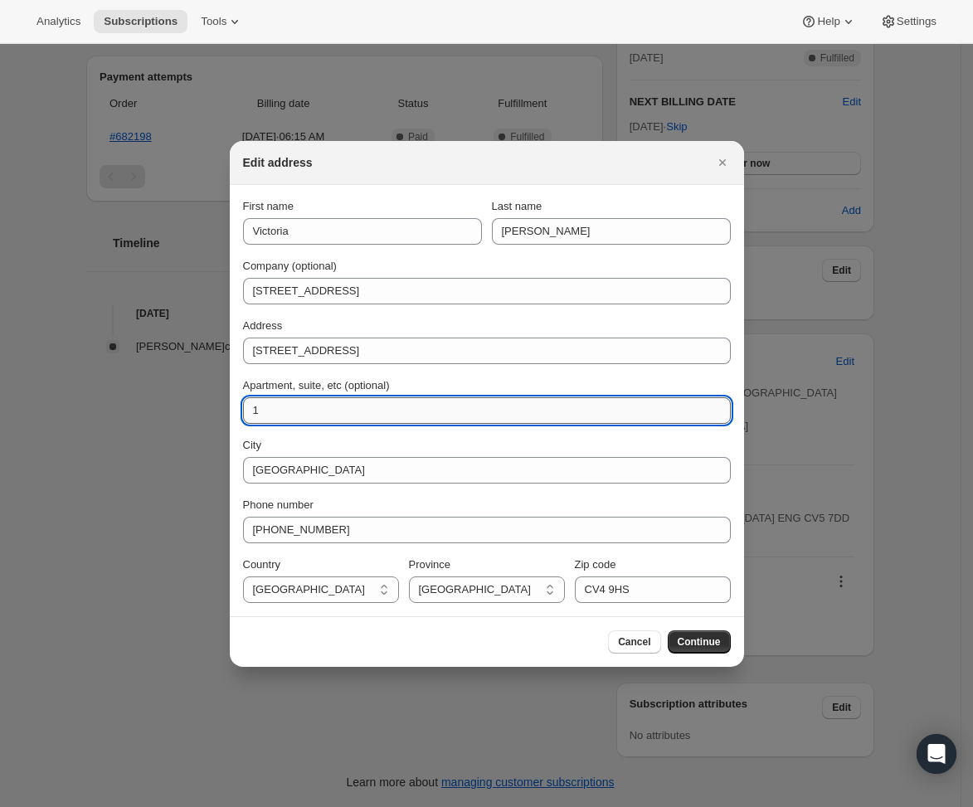
click at [401, 407] on input "1" at bounding box center [487, 411] width 488 height 27
click at [401, 407] on input "Apartment, suite, etc (optional)" at bounding box center [487, 411] width 488 height 27
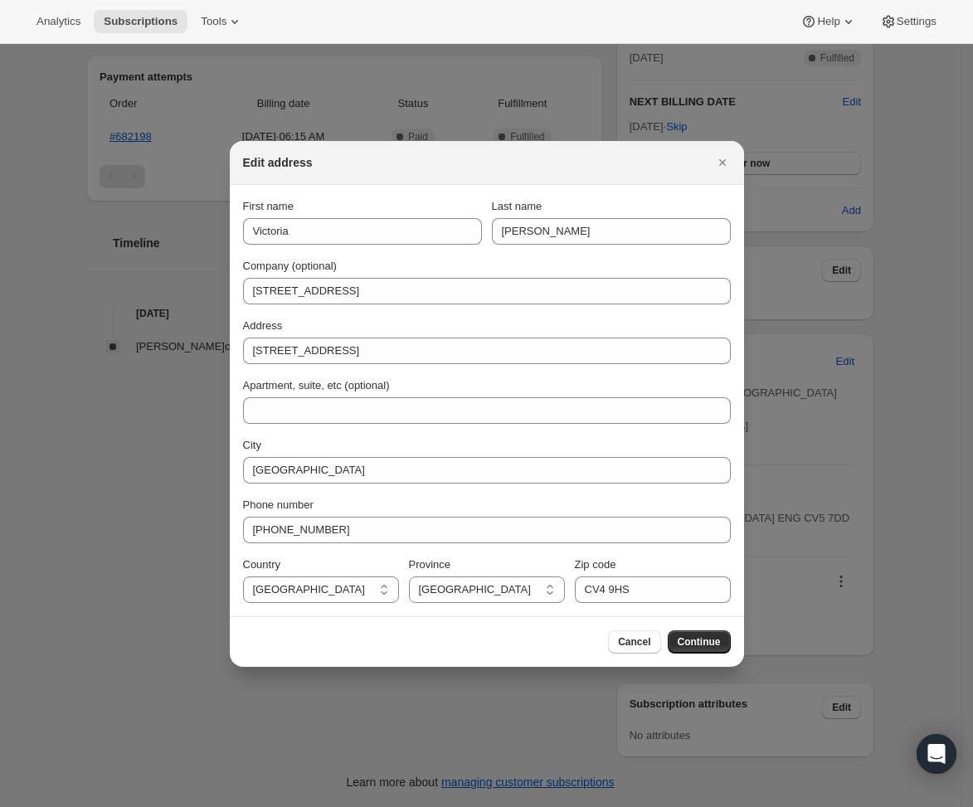
click at [618, 441] on div "City" at bounding box center [487, 445] width 488 height 17
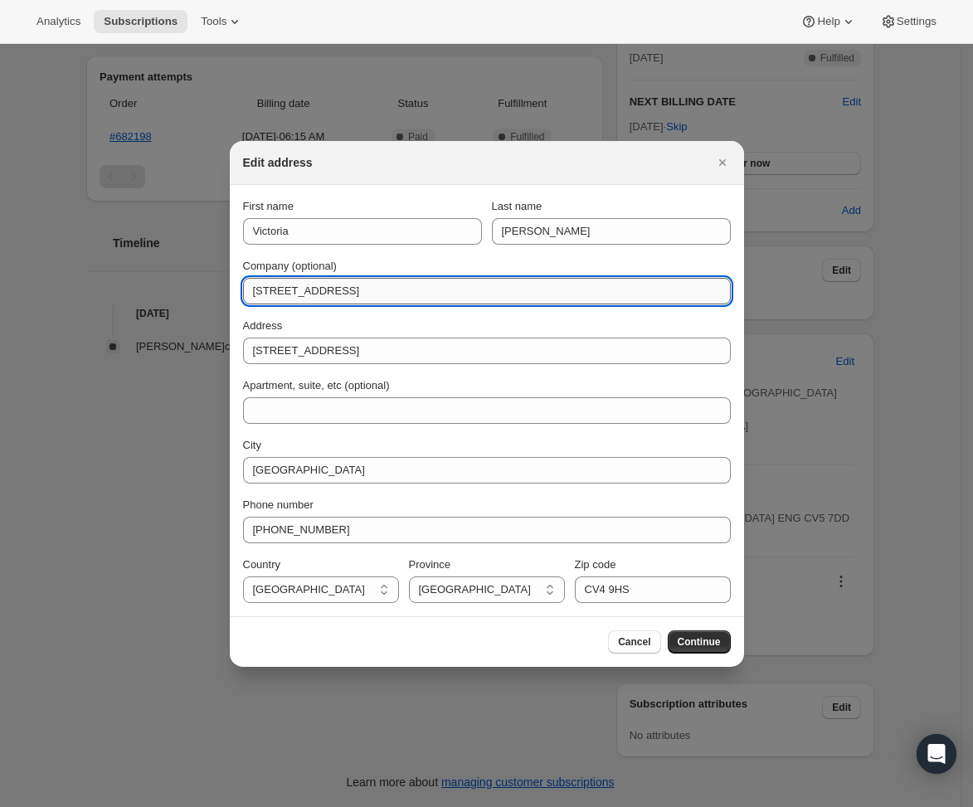
drag, startPoint x: 393, startPoint y: 294, endPoint x: 472, endPoint y: 291, distance: 78.9
click at [472, 291] on input "[STREET_ADDRESS]" at bounding box center [487, 291] width 488 height 27
type input "[STREET_ADDRESS],"
click at [660, 598] on input "CV4 9HS" at bounding box center [653, 590] width 156 height 27
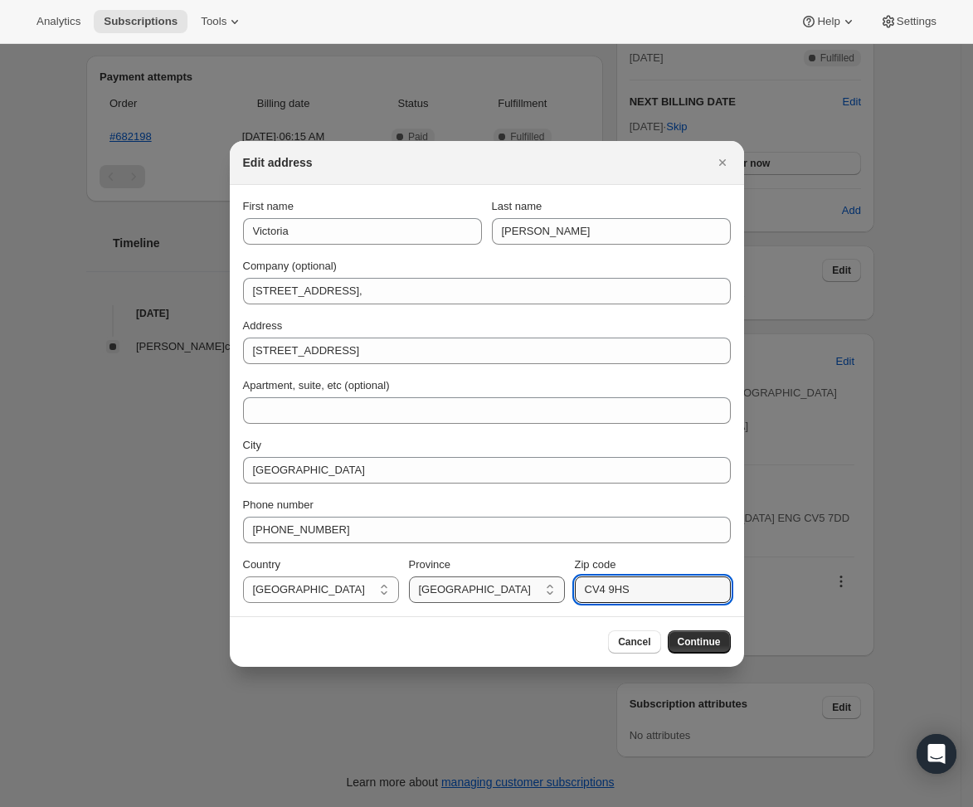
drag, startPoint x: 656, startPoint y: 590, endPoint x: 513, endPoint y: 583, distance: 143.8
click at [513, 583] on div "Country [GEOGRAPHIC_DATA] [GEOGRAPHIC_DATA] [GEOGRAPHIC_DATA] Province [DEMOGRA…" at bounding box center [487, 580] width 488 height 46
paste input "8AX"
type input "CV4 8AX"
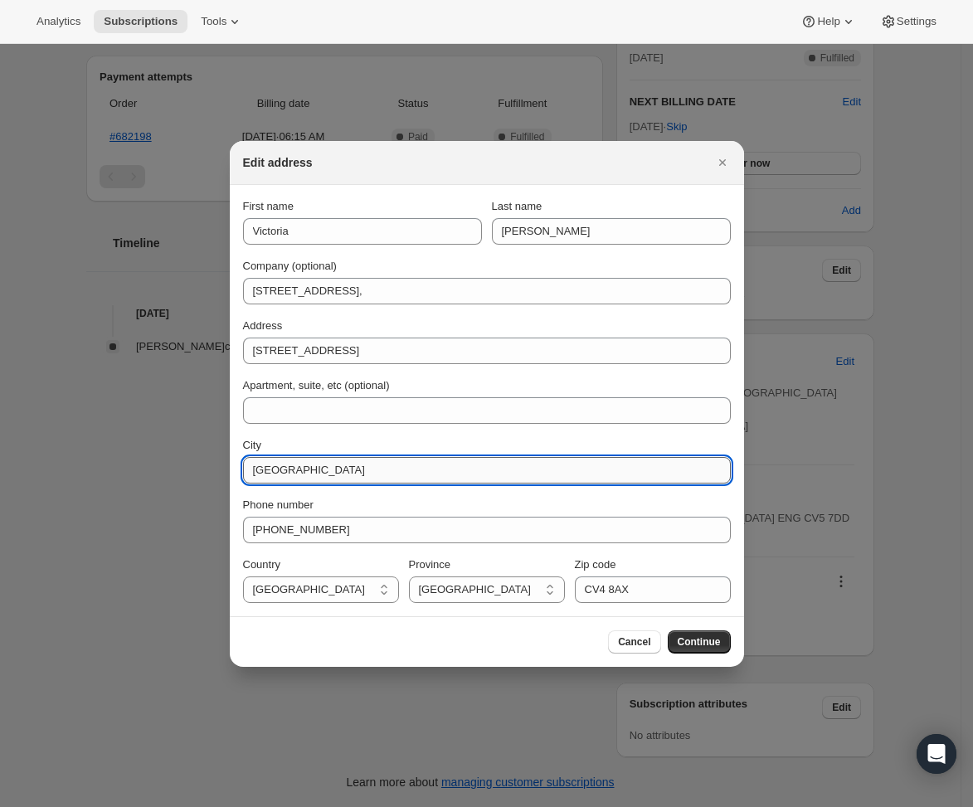
click at [388, 471] on input "[GEOGRAPHIC_DATA]" at bounding box center [487, 470] width 488 height 27
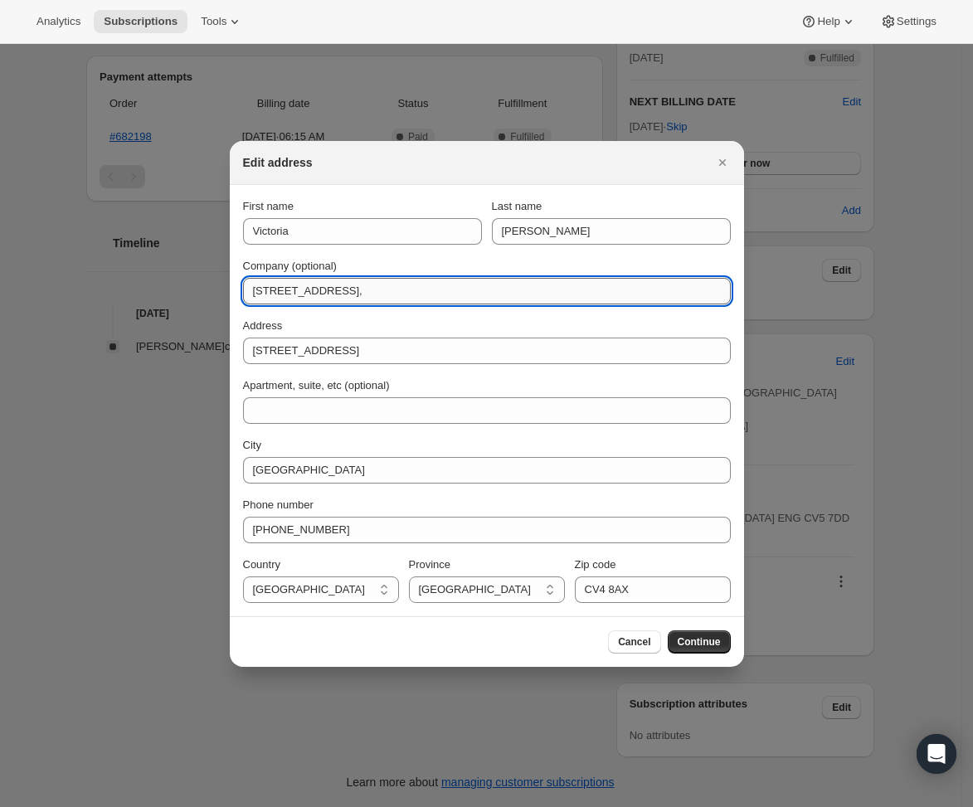
click at [412, 289] on input "[STREET_ADDRESS]," at bounding box center [487, 291] width 488 height 27
click at [688, 643] on span "Continue" at bounding box center [699, 642] width 43 height 13
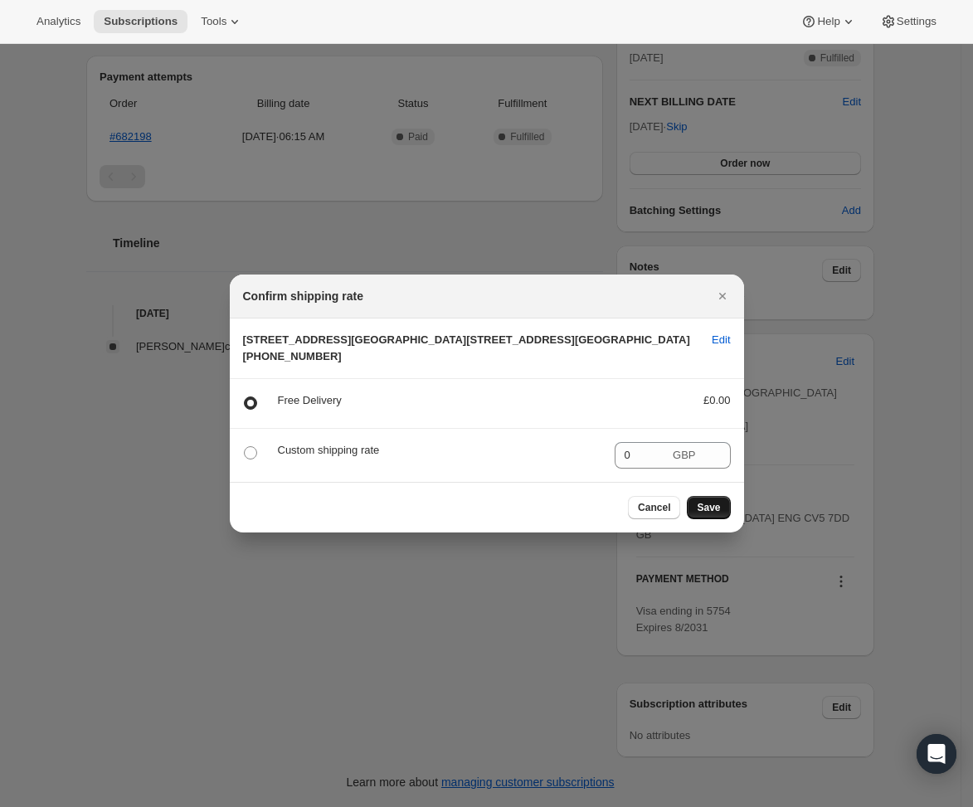
click at [710, 515] on span "Save" at bounding box center [708, 507] width 23 height 13
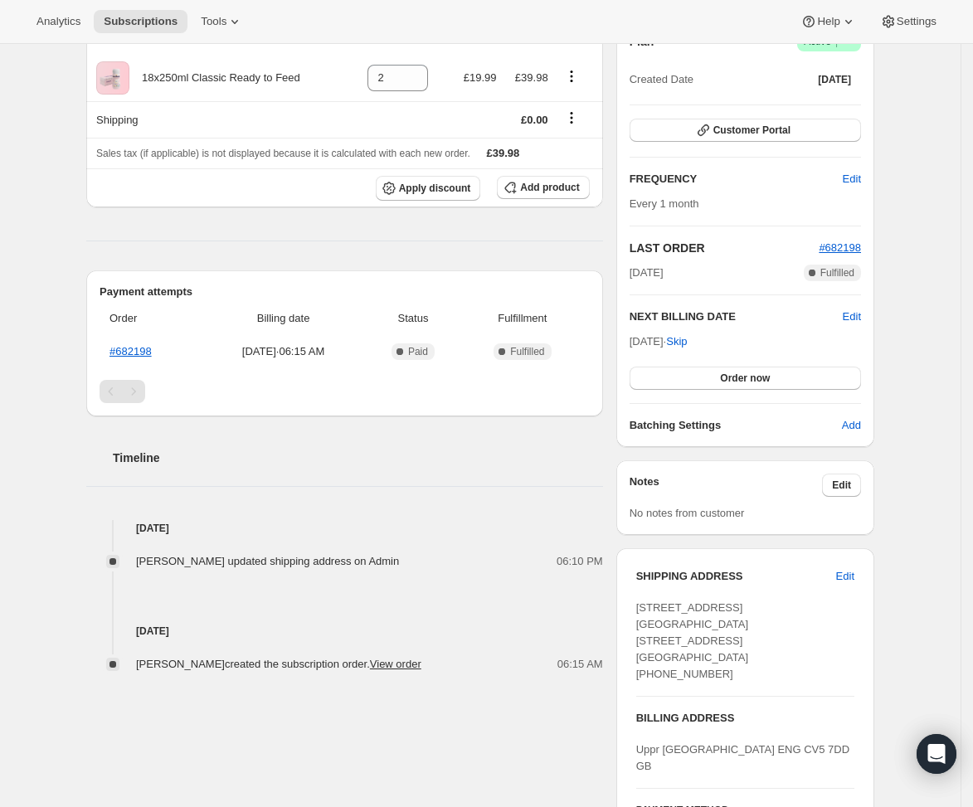
scroll to position [0, 0]
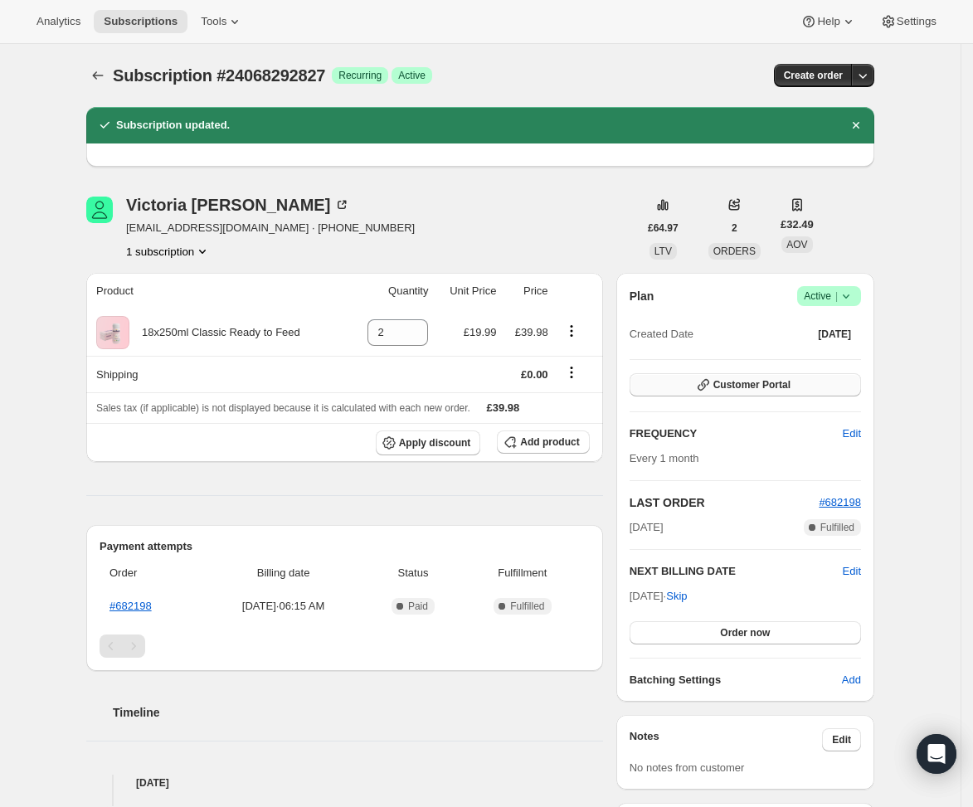
click at [737, 387] on span "Customer Portal" at bounding box center [752, 384] width 77 height 13
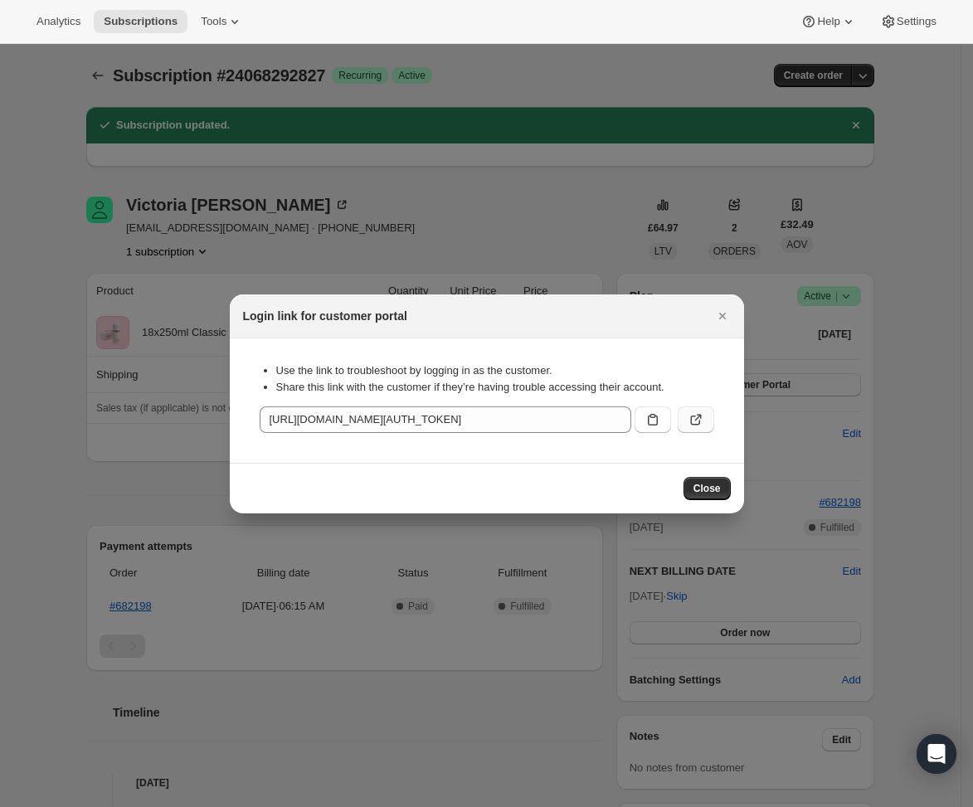
click at [692, 412] on icon ":rer:" at bounding box center [696, 420] width 17 height 17
click at [708, 477] on button "Close" at bounding box center [707, 488] width 47 height 23
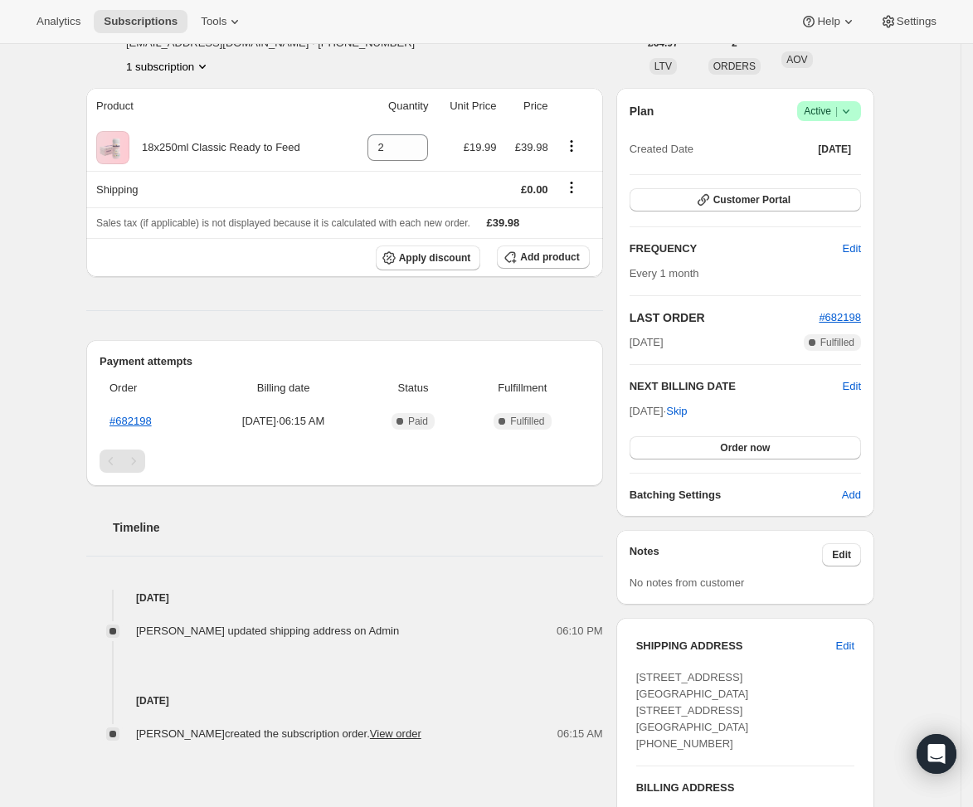
scroll to position [217, 0]
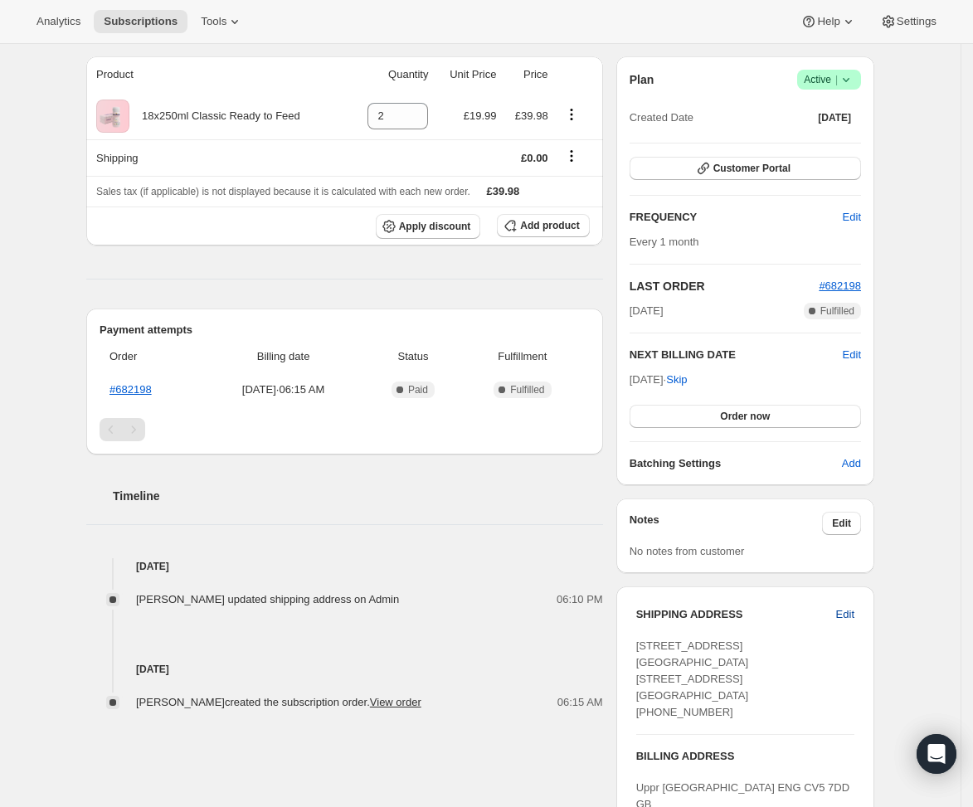
click at [855, 610] on span "Edit" at bounding box center [846, 615] width 18 height 17
select select "[GEOGRAPHIC_DATA]"
select select "ENG"
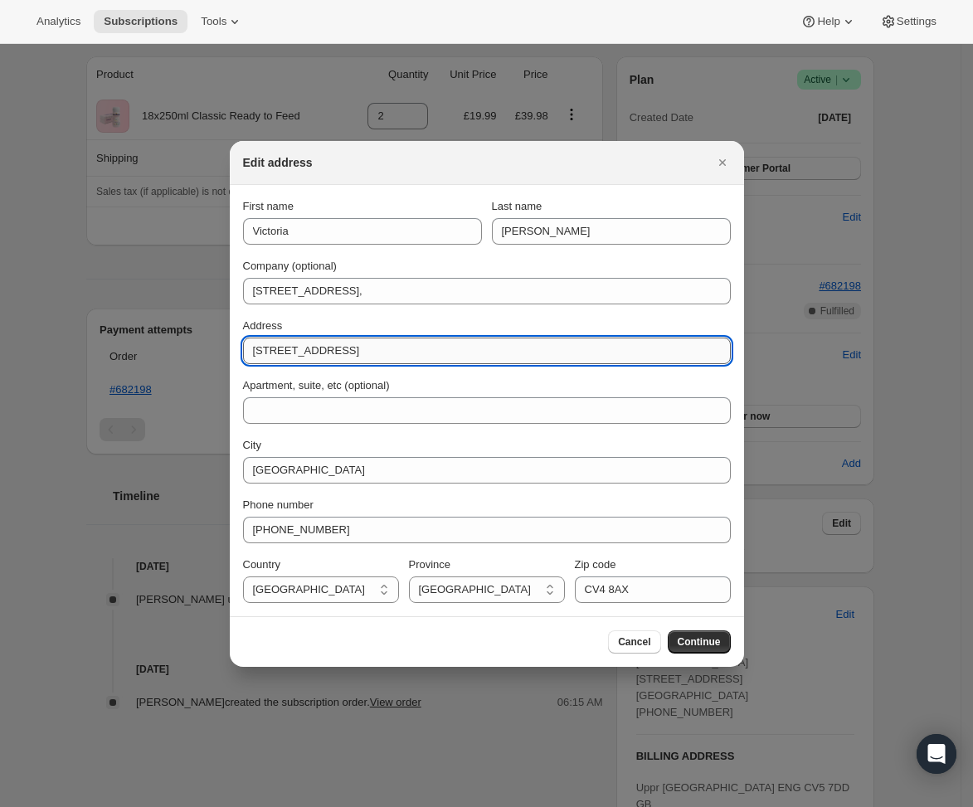
click at [360, 348] on input "[STREET_ADDRESS]" at bounding box center [487, 351] width 488 height 27
type input "[STREET_ADDRESS]"
click at [531, 173] on div "Edit address" at bounding box center [487, 163] width 515 height 44
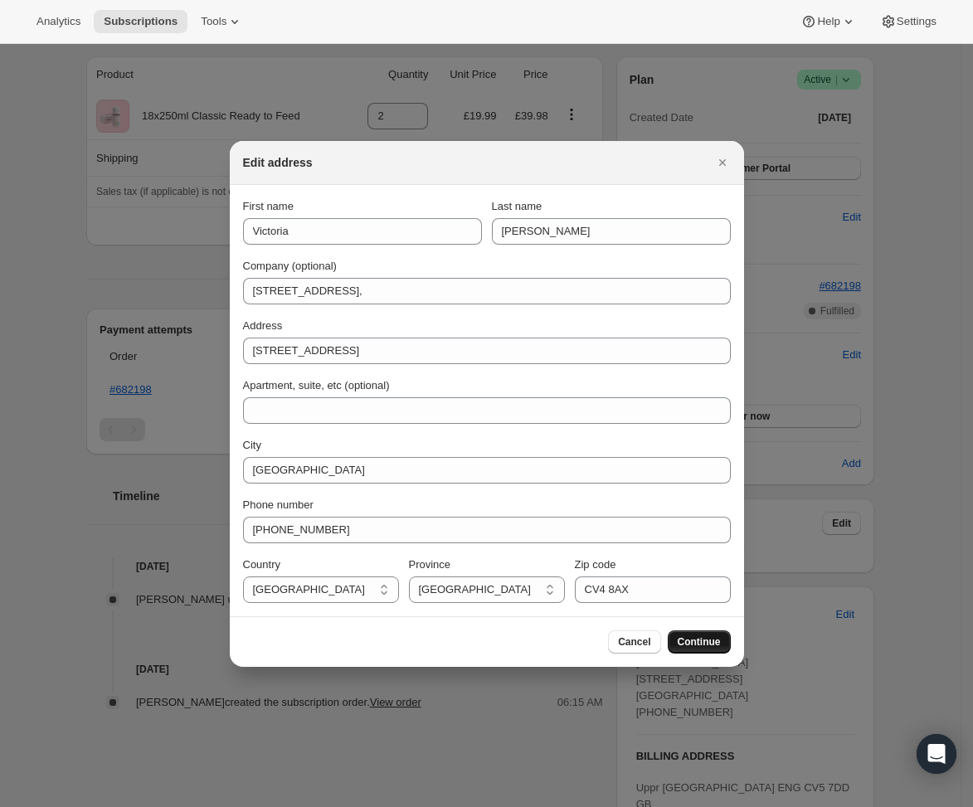
click at [709, 643] on span "Continue" at bounding box center [699, 642] width 43 height 13
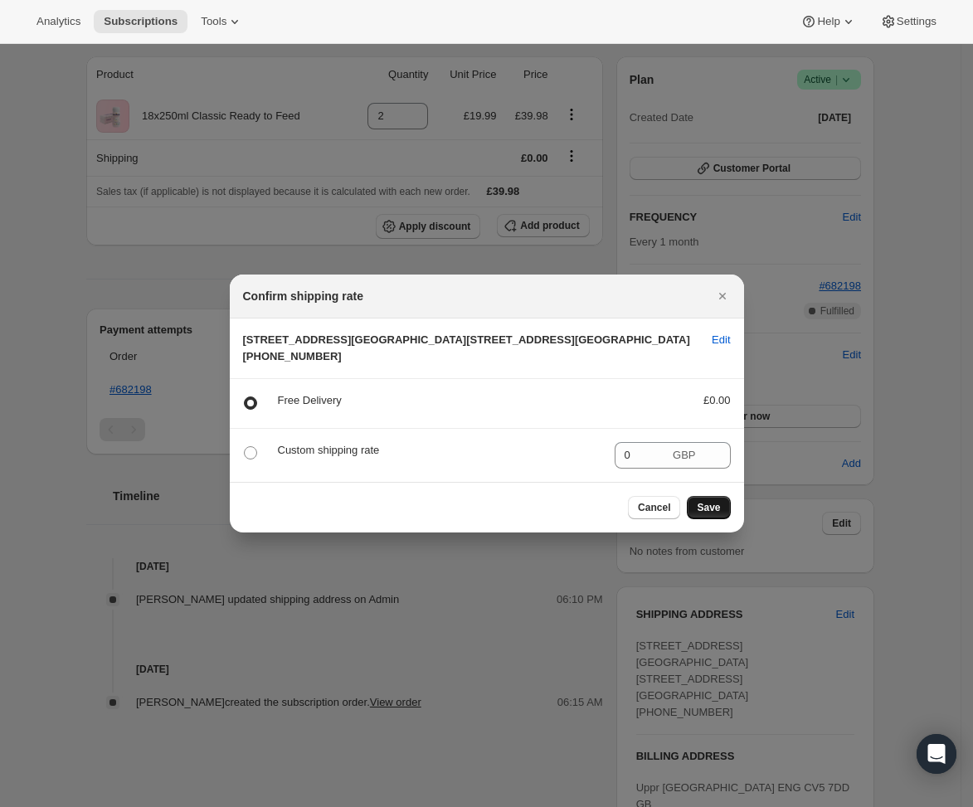
click at [706, 515] on span "Save" at bounding box center [708, 507] width 23 height 13
